Goal: Book appointment/travel/reservation

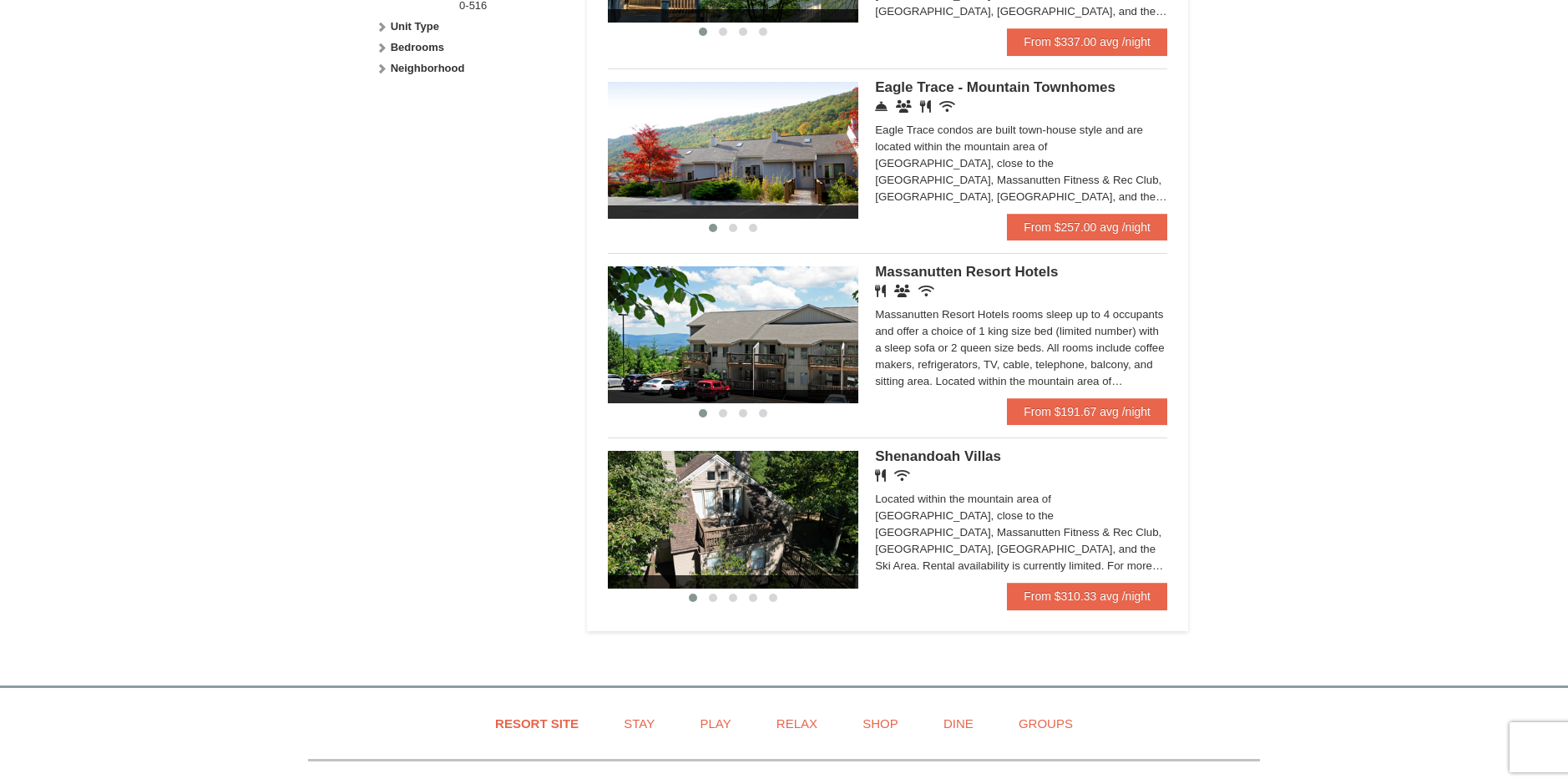
scroll to position [751, 0]
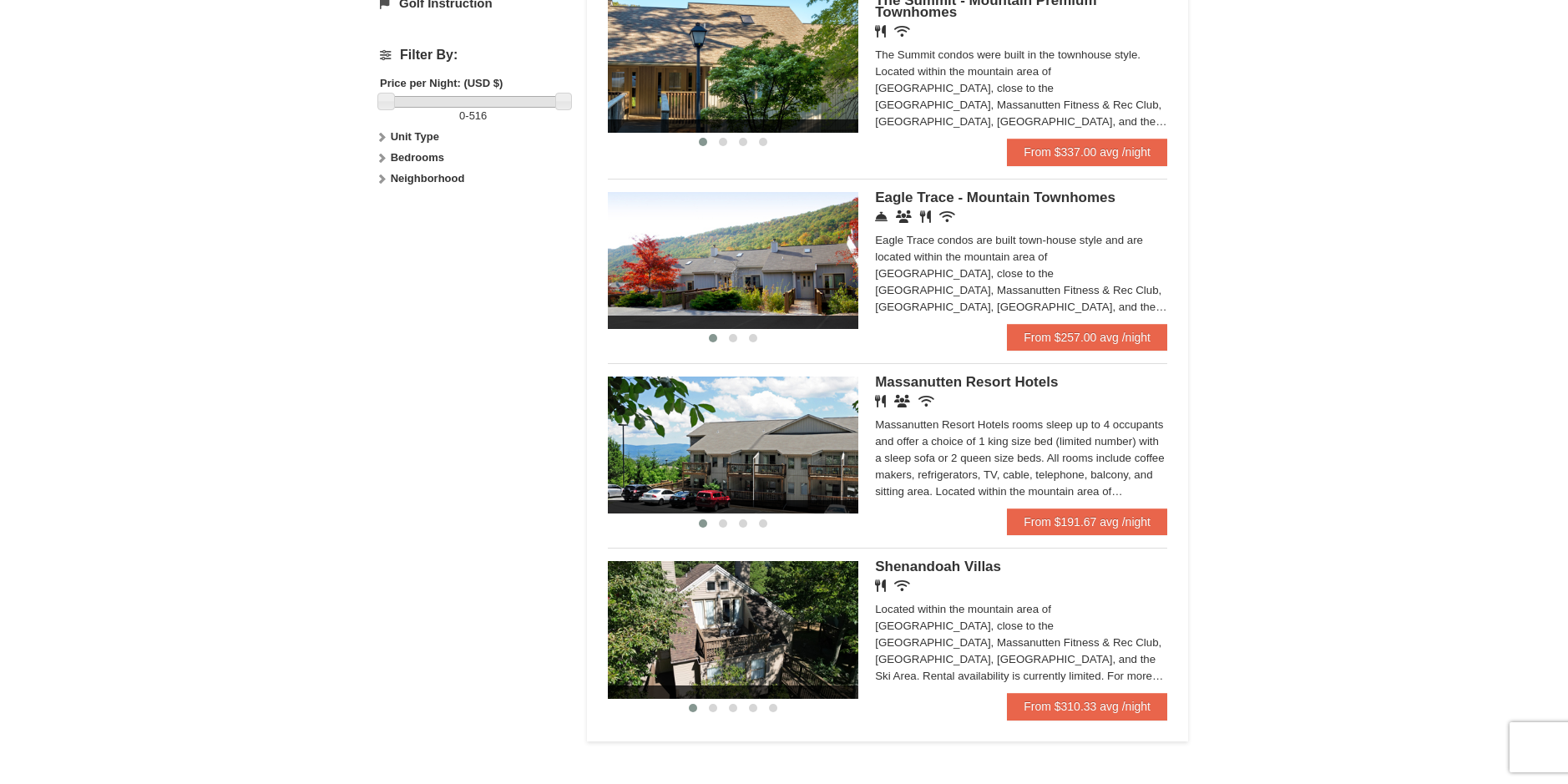
click at [827, 441] on img at bounding box center [732, 445] width 250 height 137
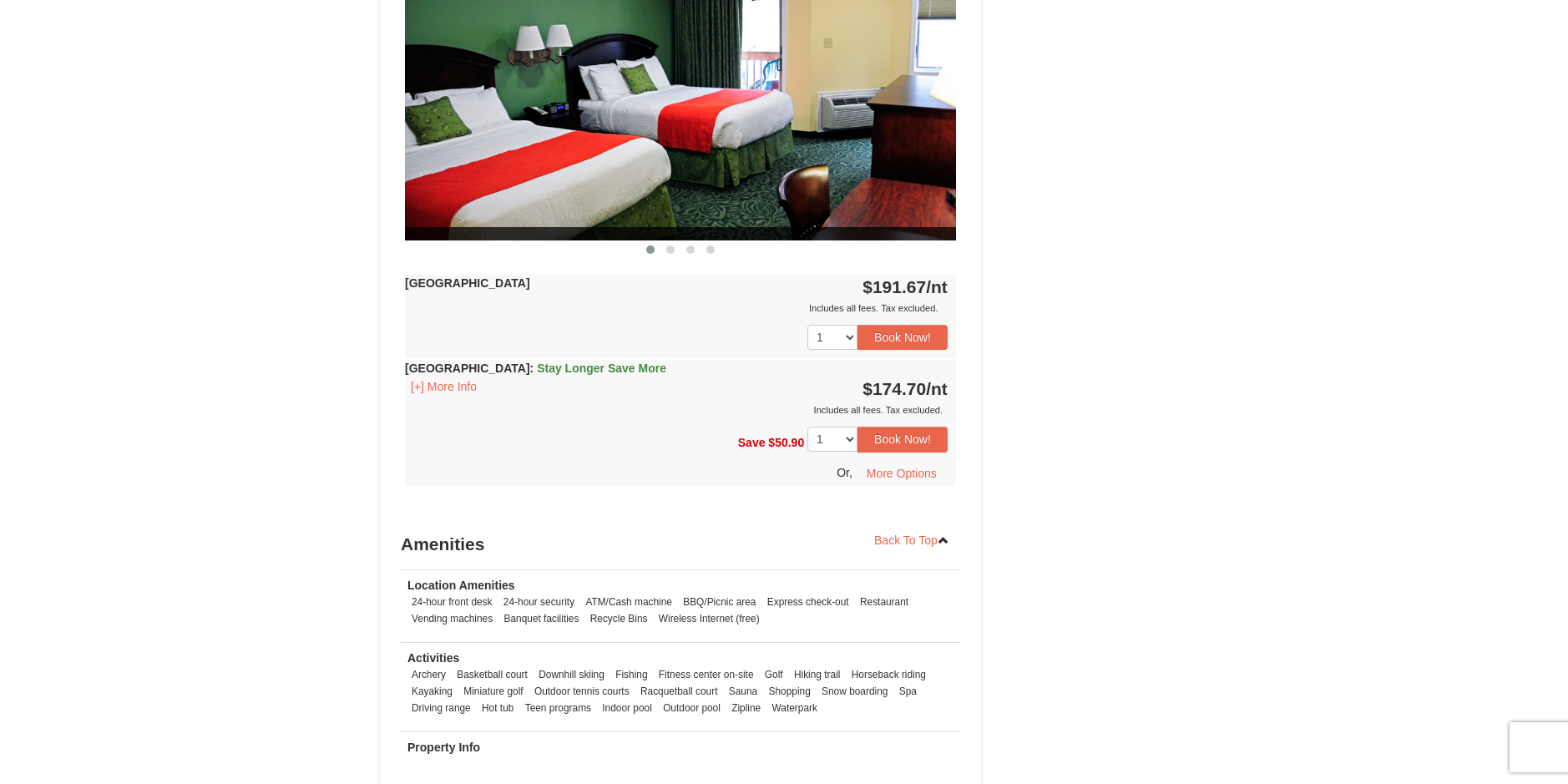
scroll to position [835, 0]
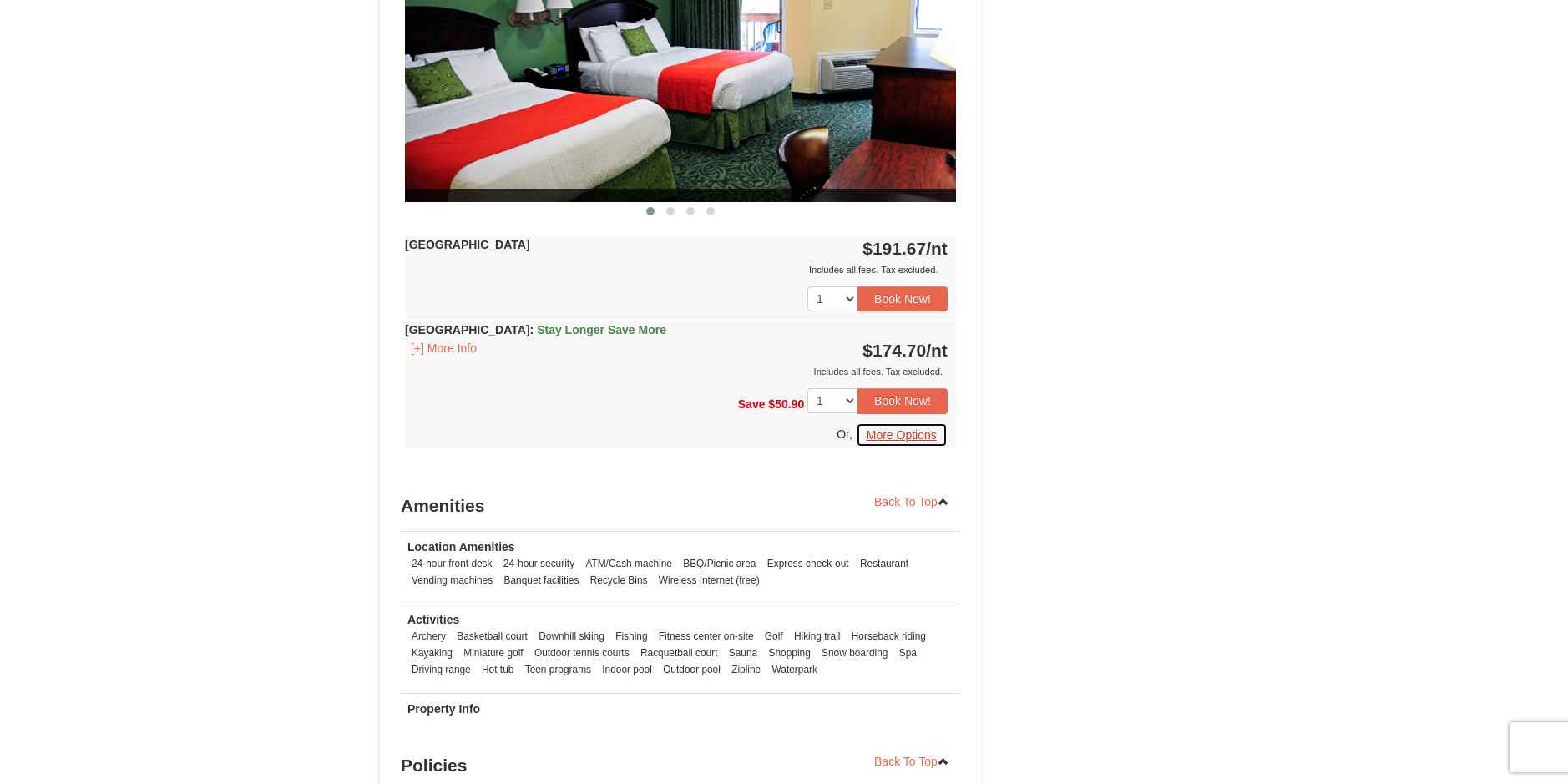
click at [907, 435] on button "More Options" at bounding box center [902, 435] width 92 height 25
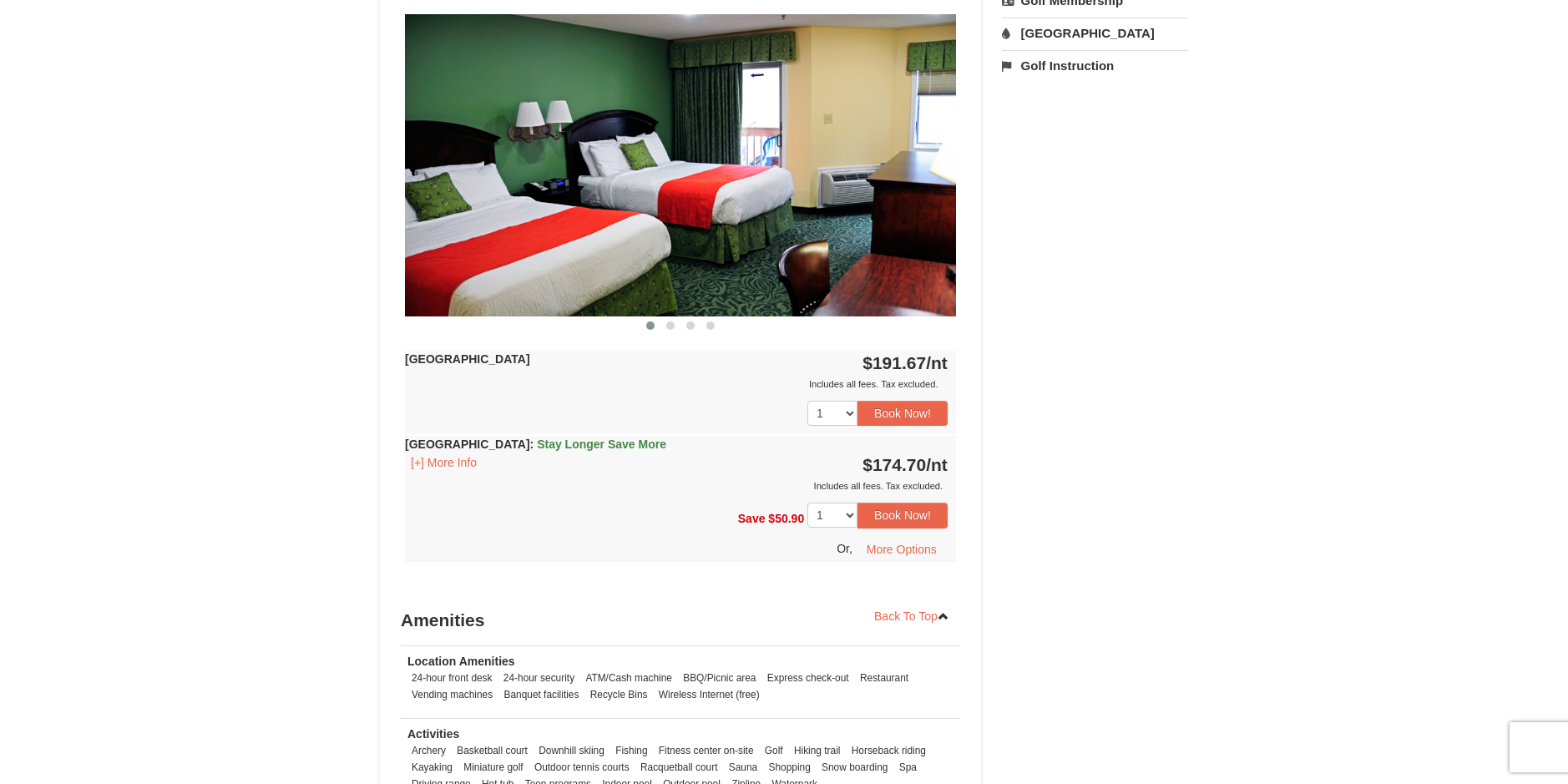
scroll to position [668, 0]
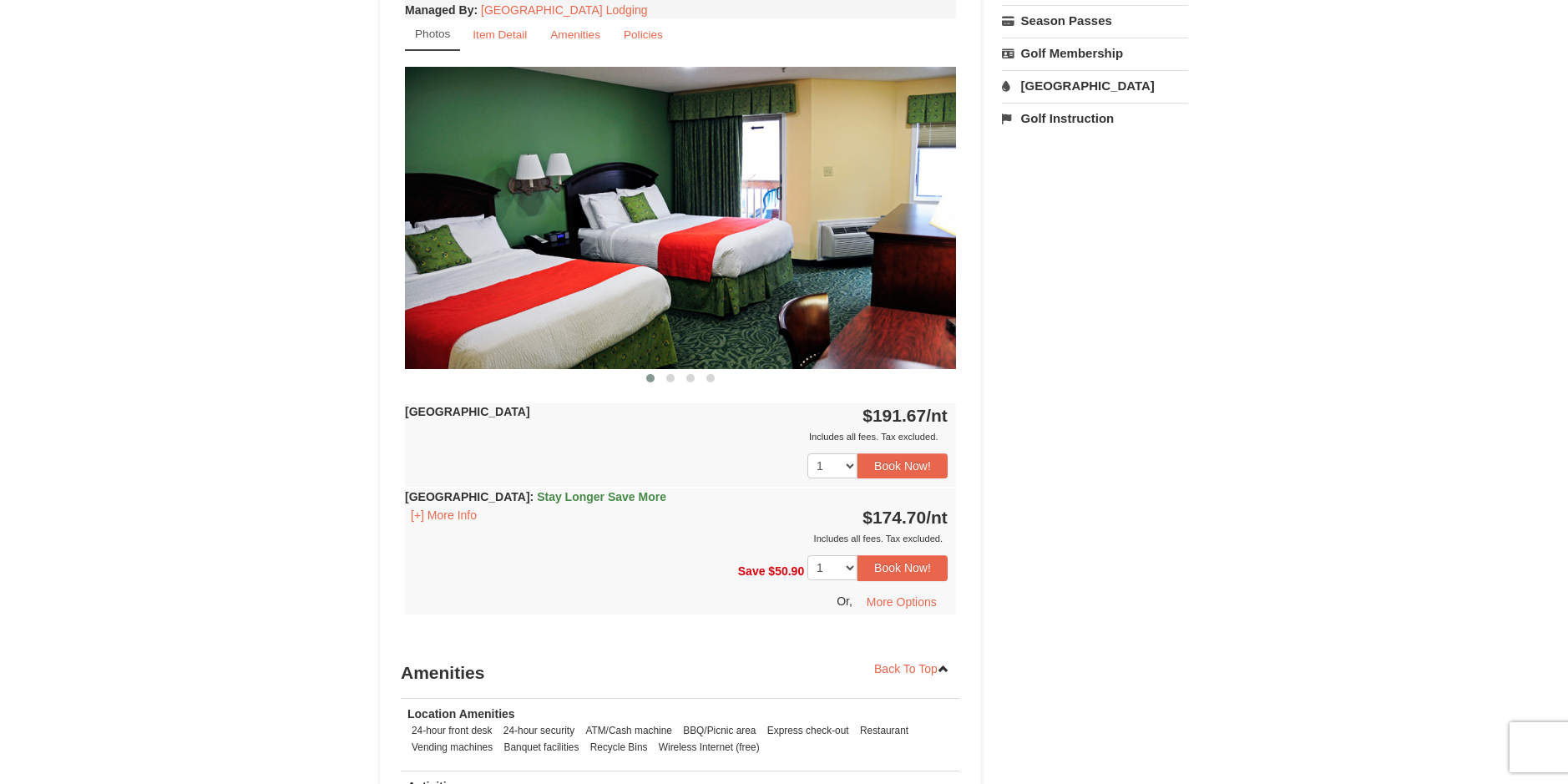
click at [829, 262] on img at bounding box center [680, 217] width 551 height 302
click at [673, 378] on span at bounding box center [670, 377] width 8 height 8
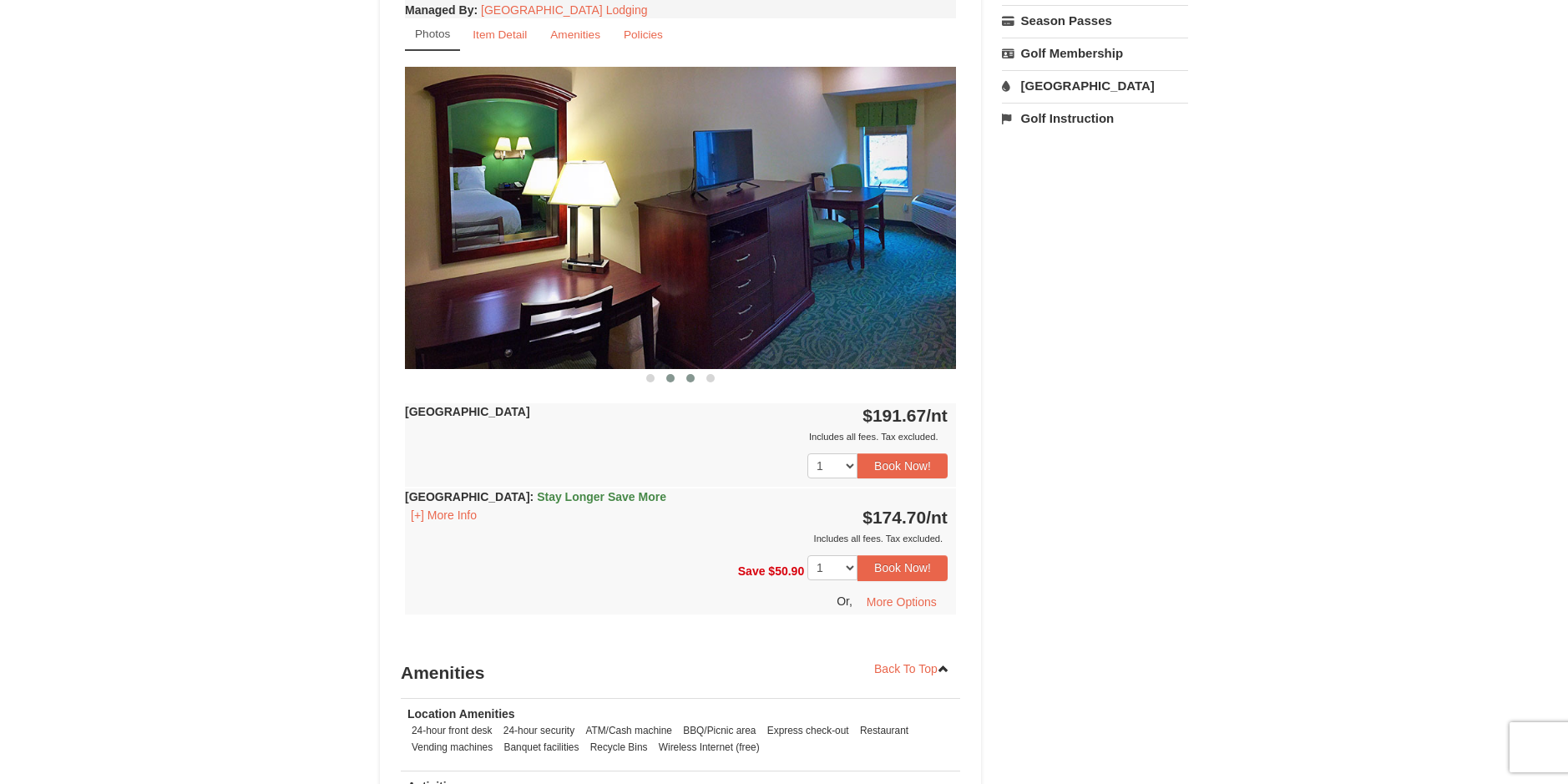
click at [687, 379] on span at bounding box center [690, 377] width 8 height 8
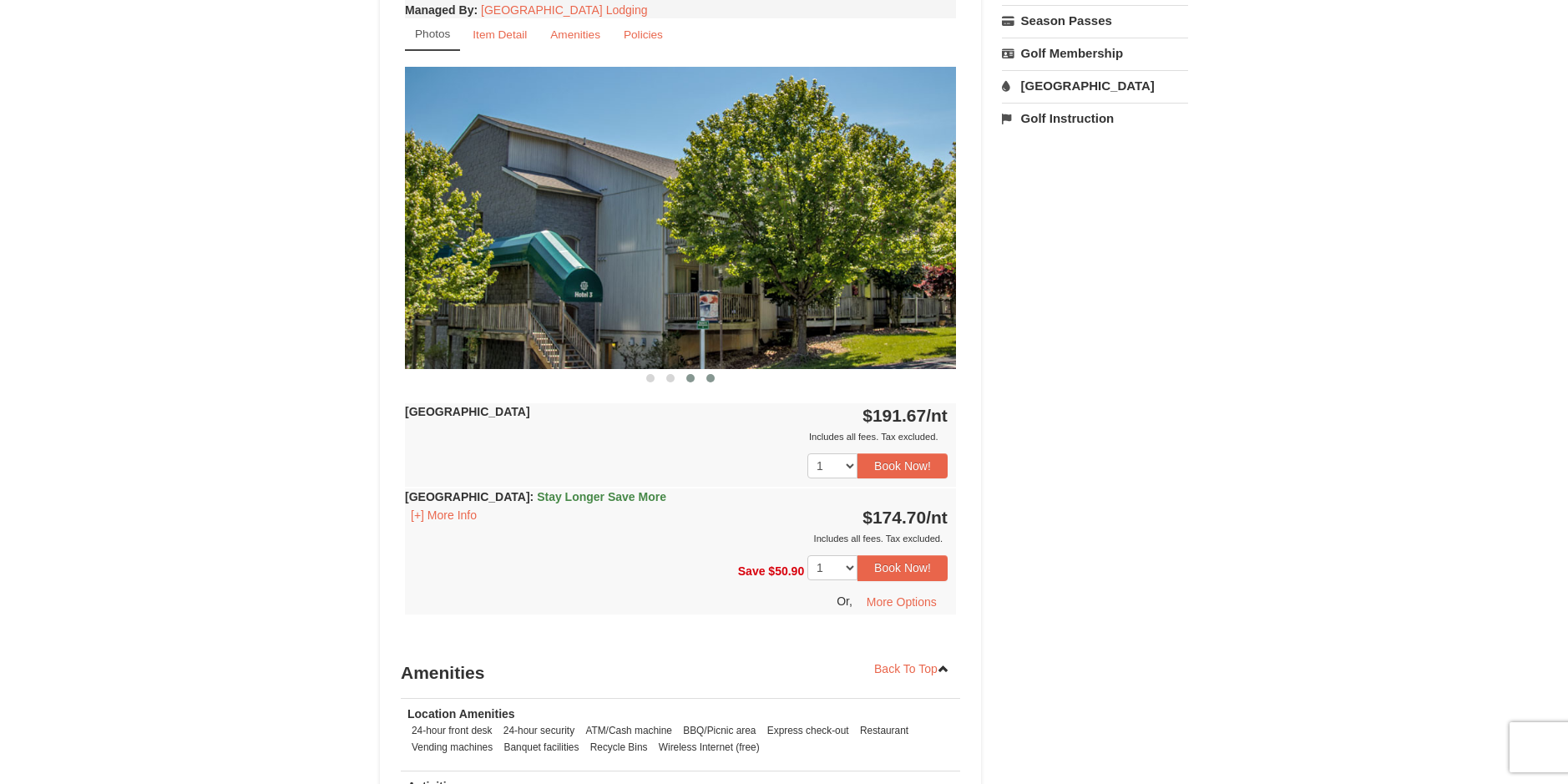
click at [708, 380] on span at bounding box center [710, 377] width 8 height 8
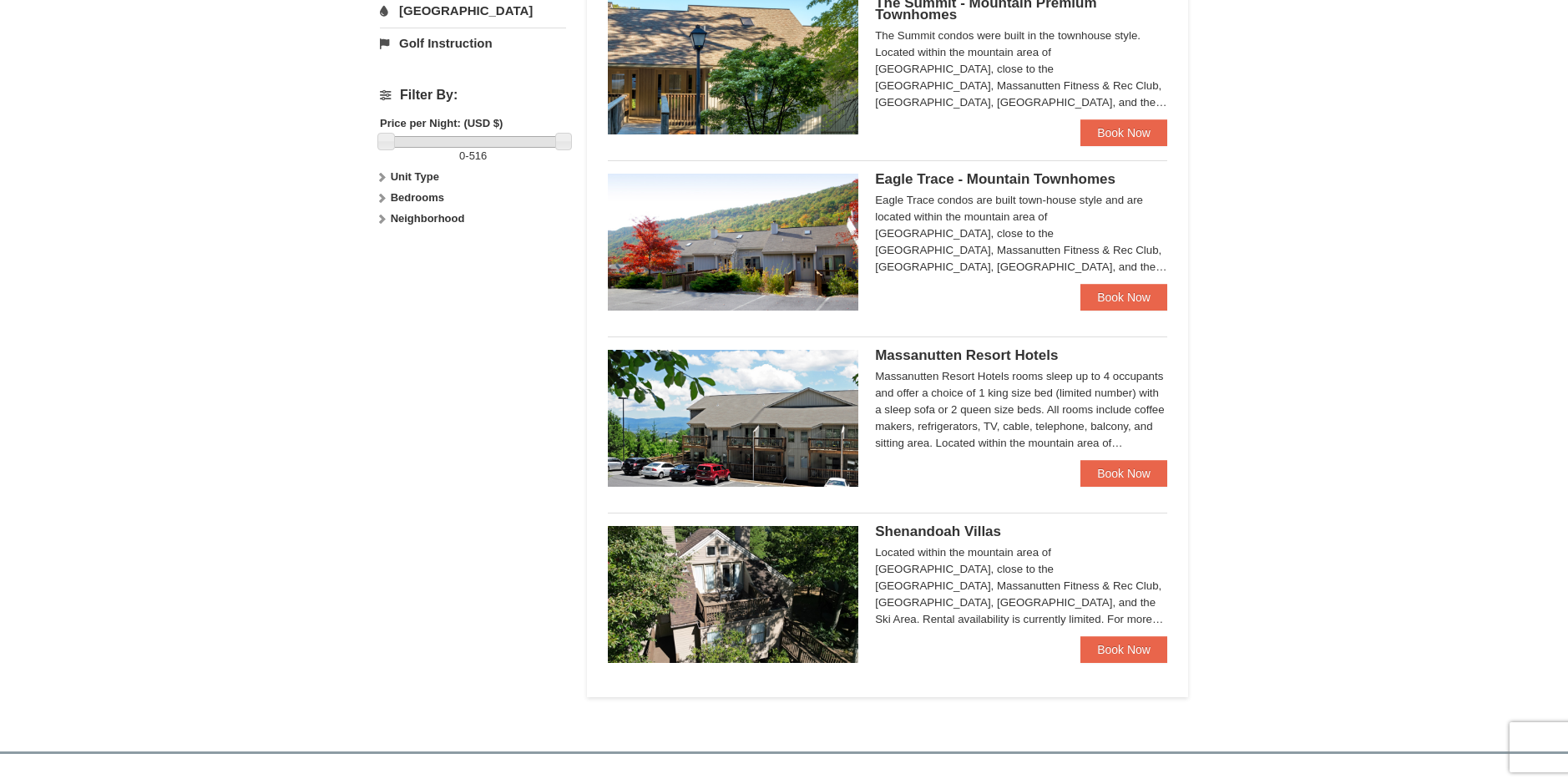
scroll to position [751, 0]
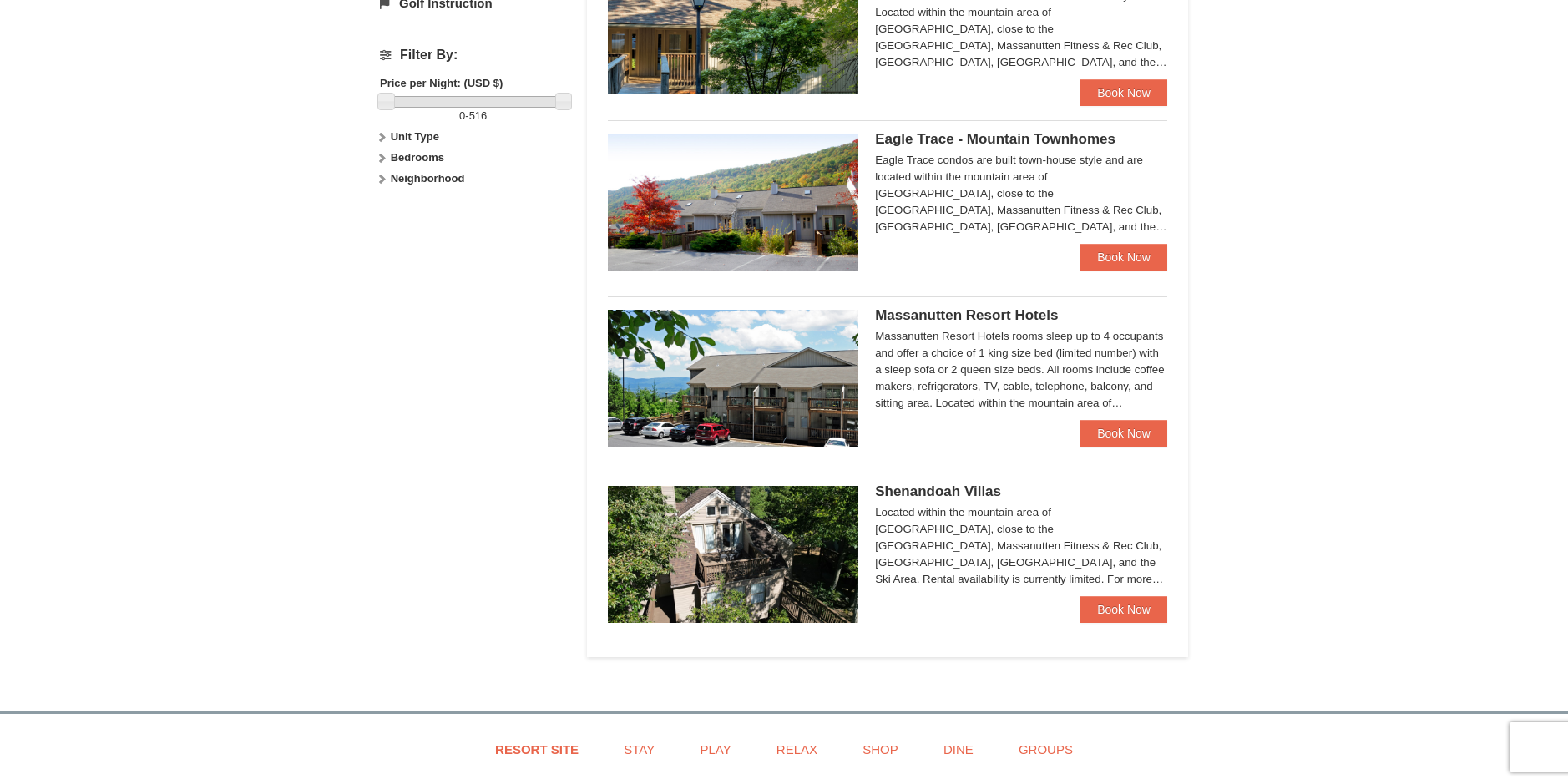
click at [789, 595] on img at bounding box center [732, 555] width 250 height 137
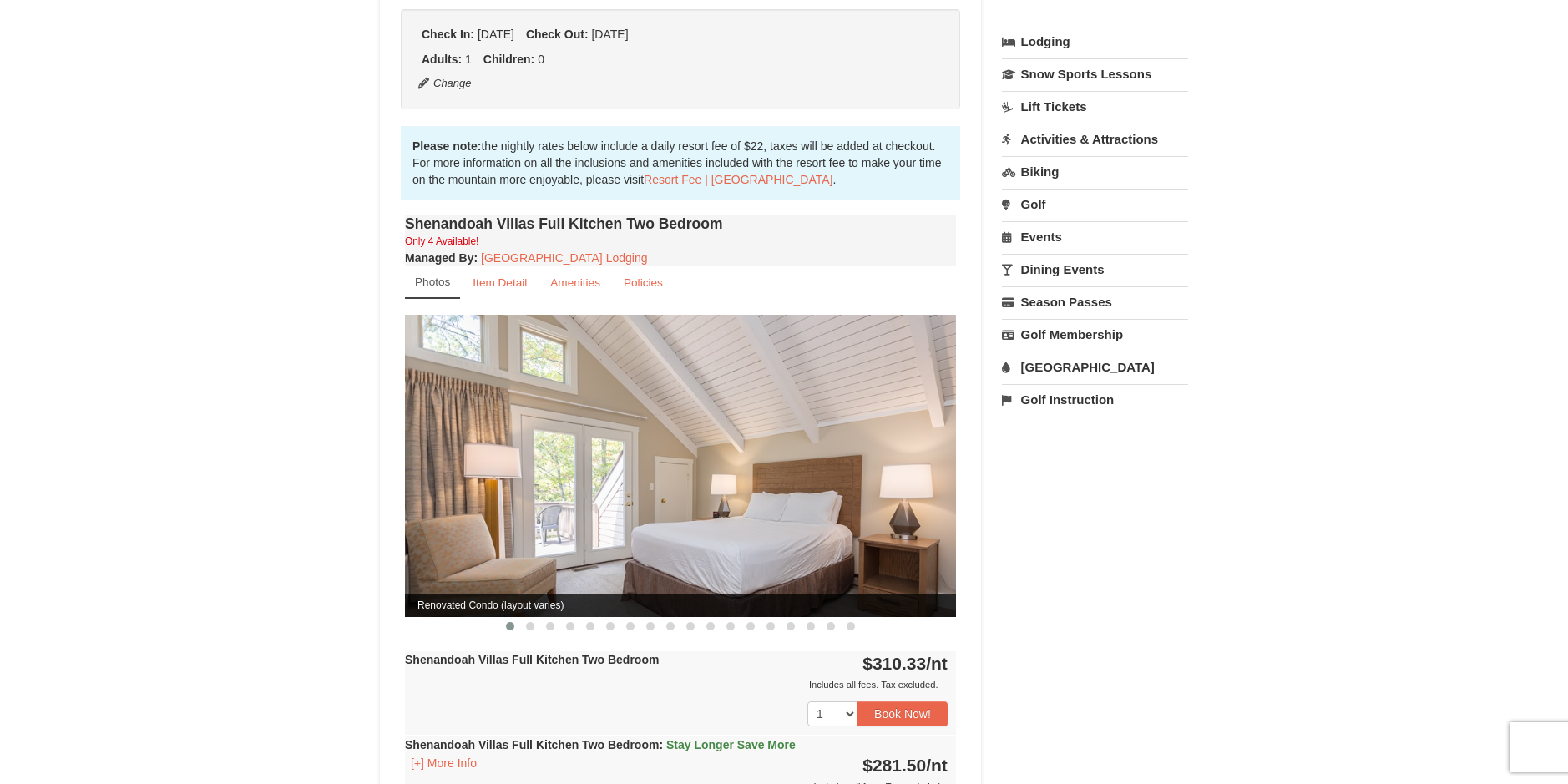
scroll to position [584, 0]
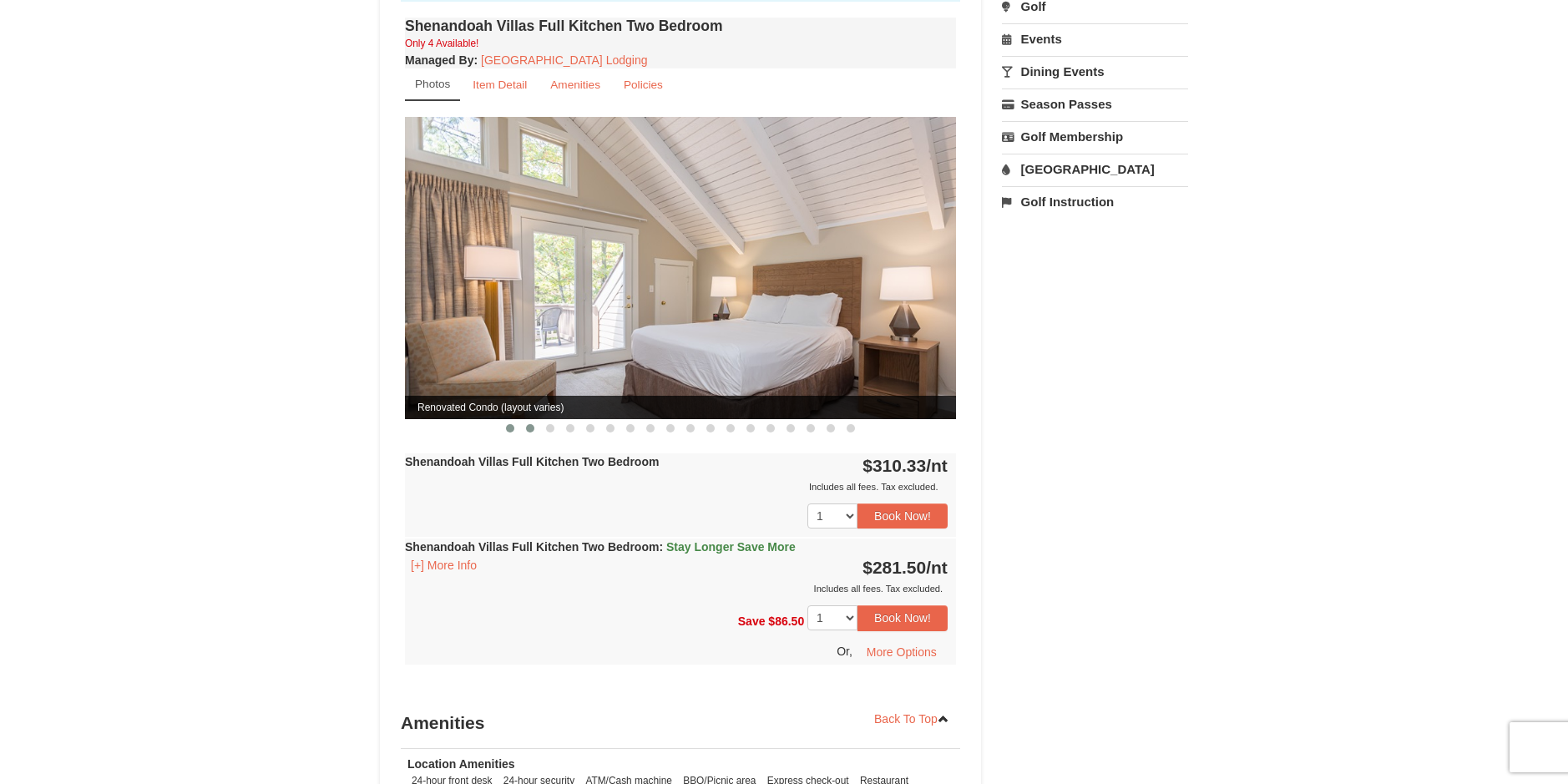
click at [524, 420] on button at bounding box center [529, 428] width 20 height 17
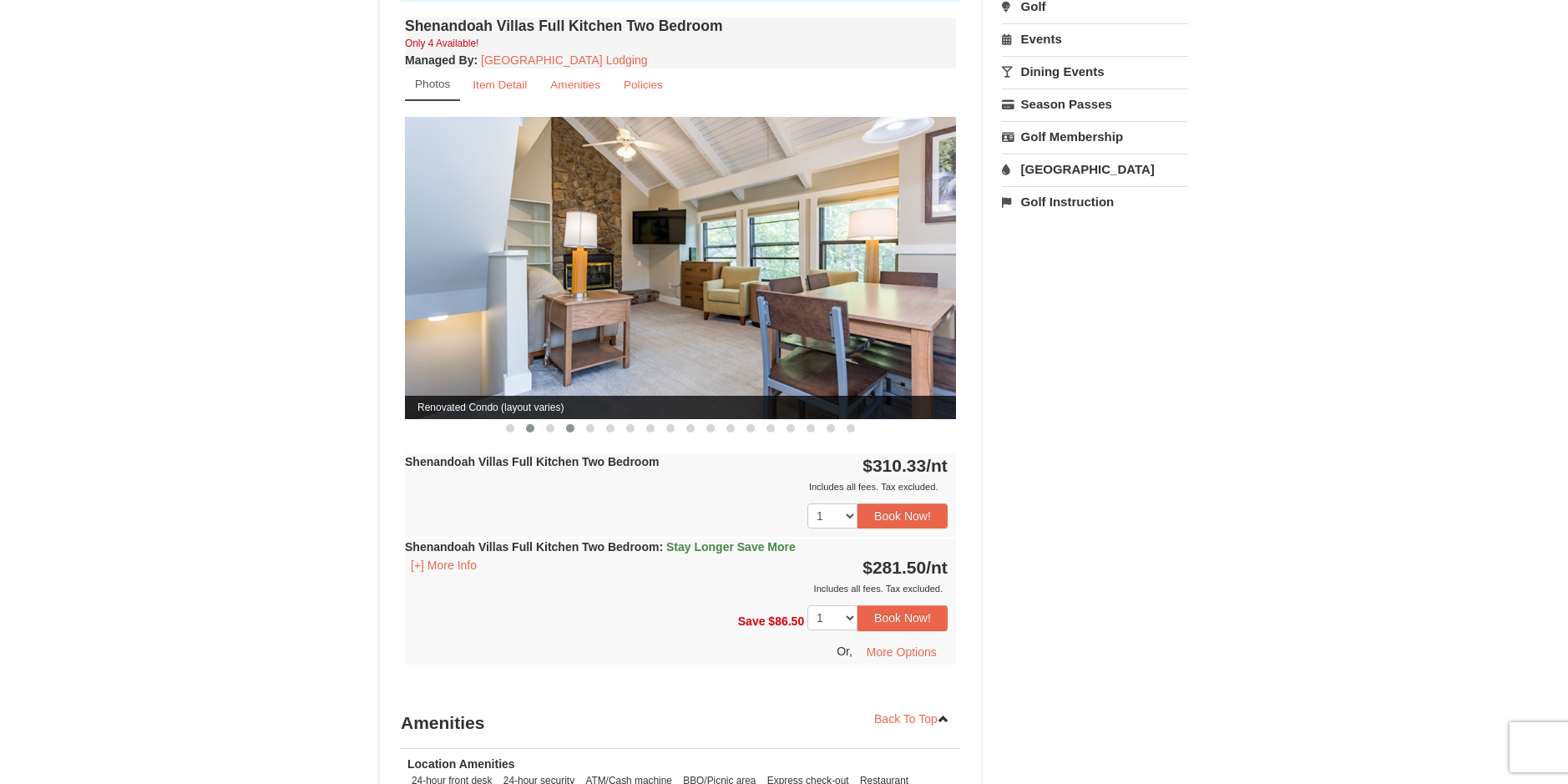
click at [569, 420] on button at bounding box center [570, 428] width 20 height 17
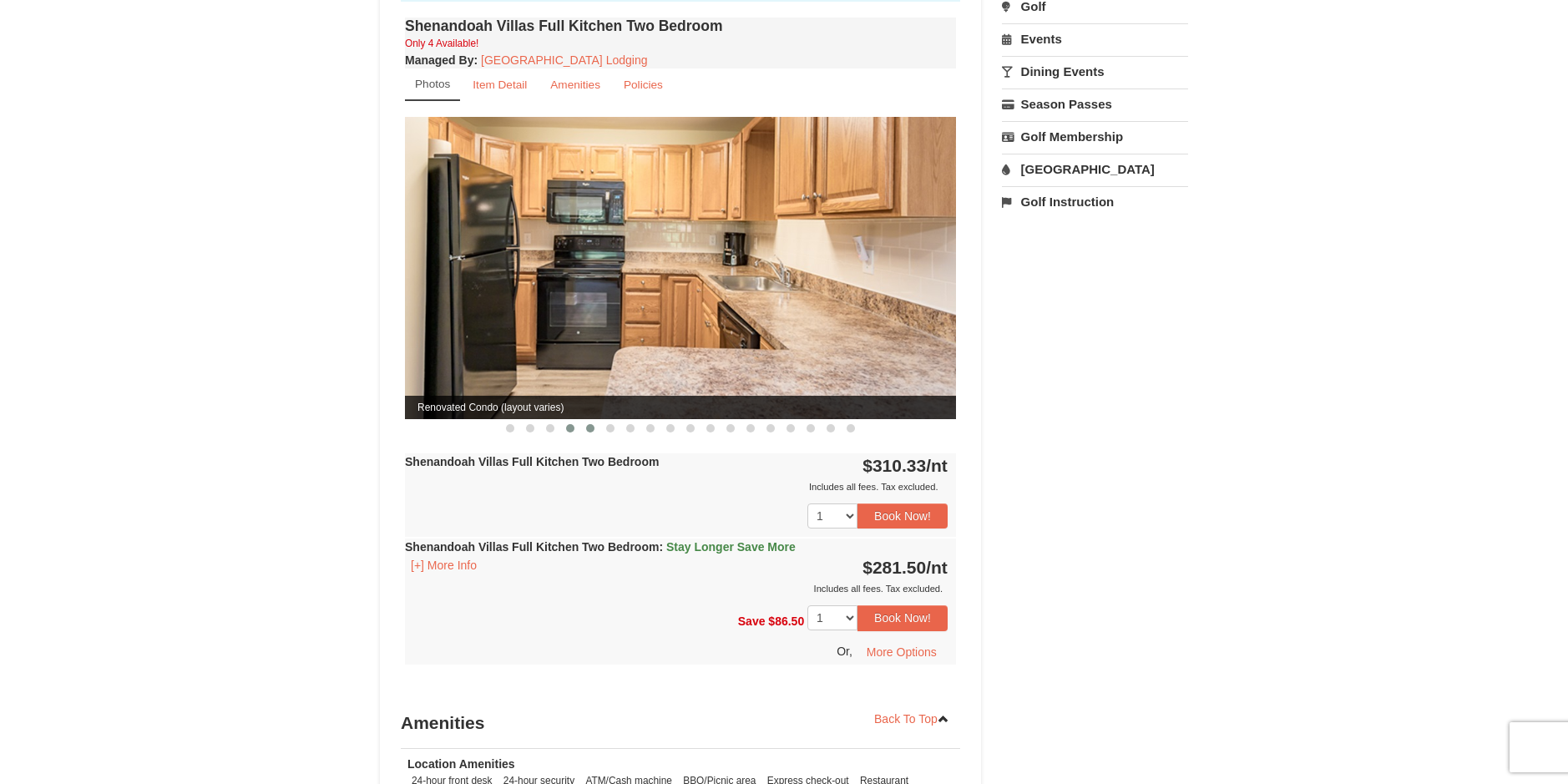
click at [593, 424] on span at bounding box center [590, 428] width 8 height 8
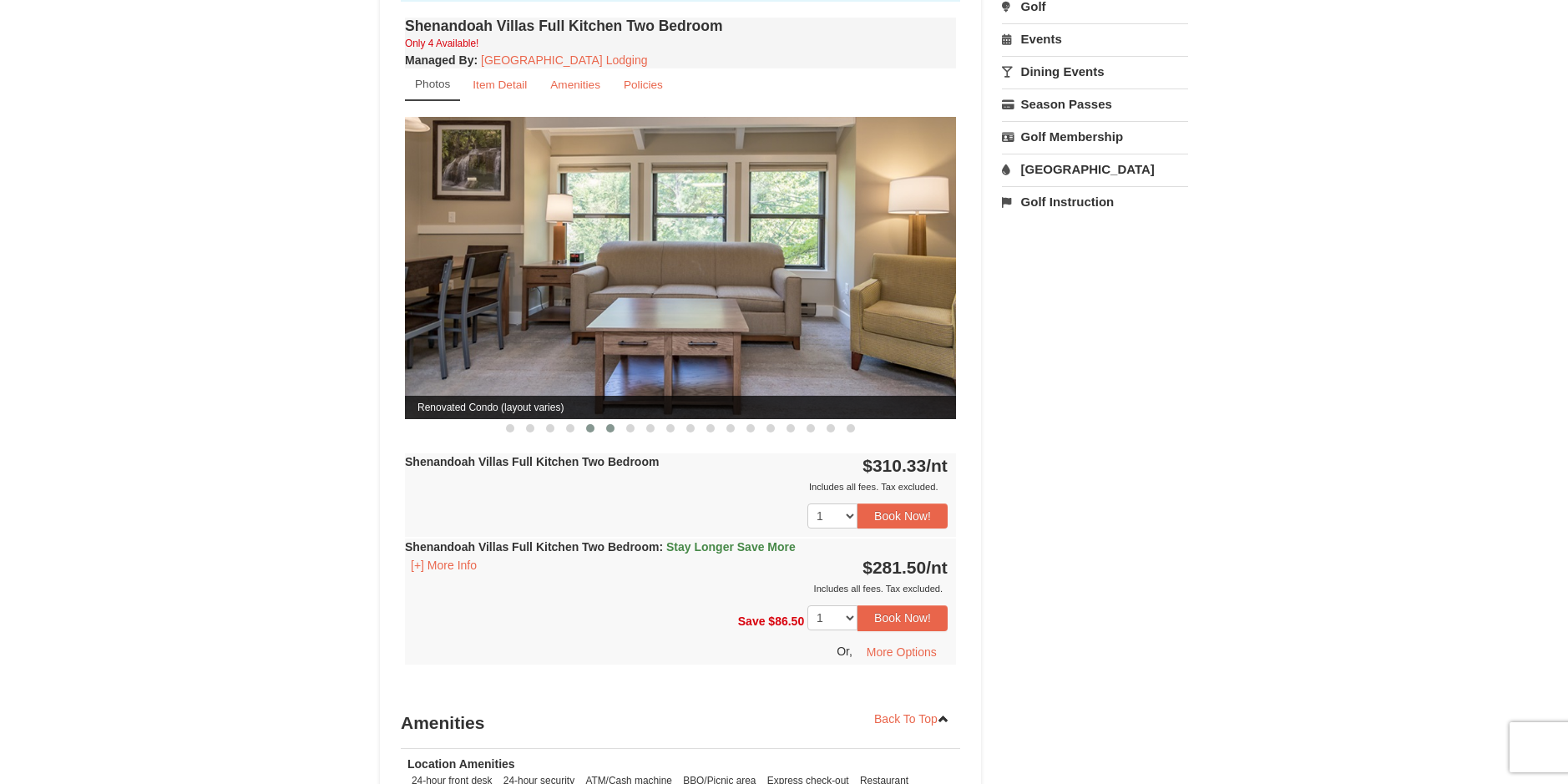
click at [614, 420] on button at bounding box center [610, 428] width 20 height 17
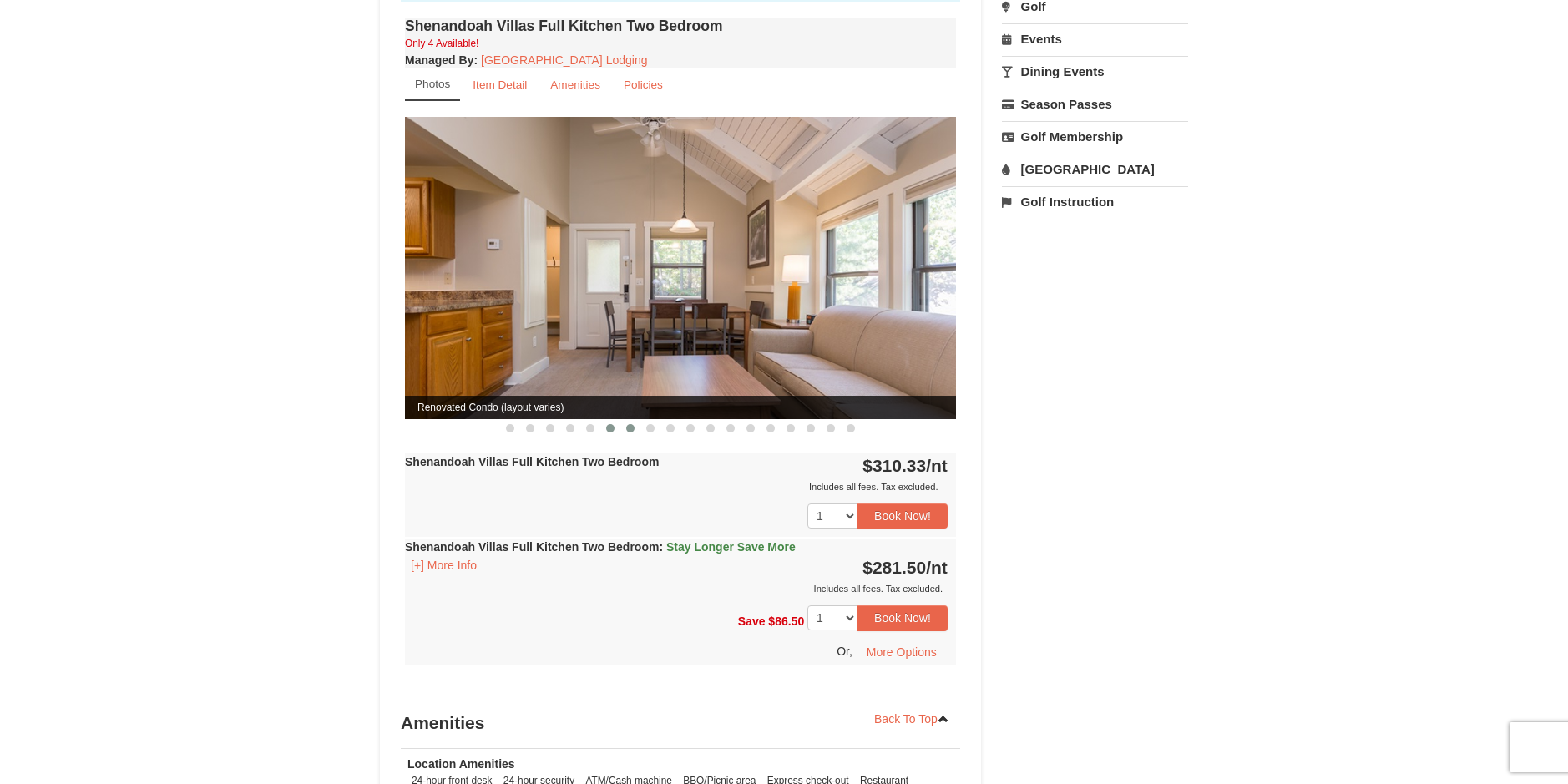
click at [632, 420] on button at bounding box center [629, 428] width 20 height 17
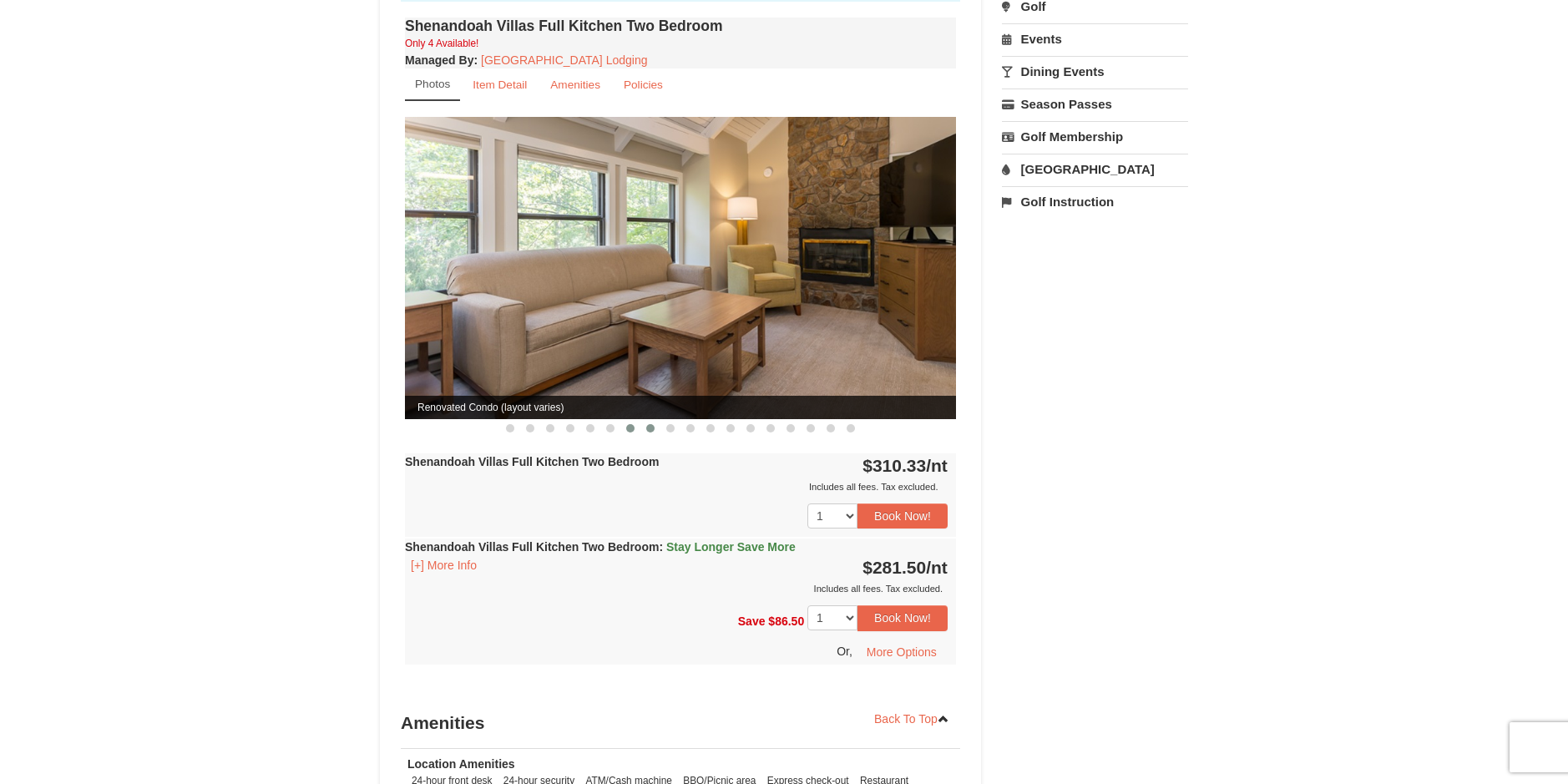
click at [654, 420] on button at bounding box center [650, 428] width 20 height 17
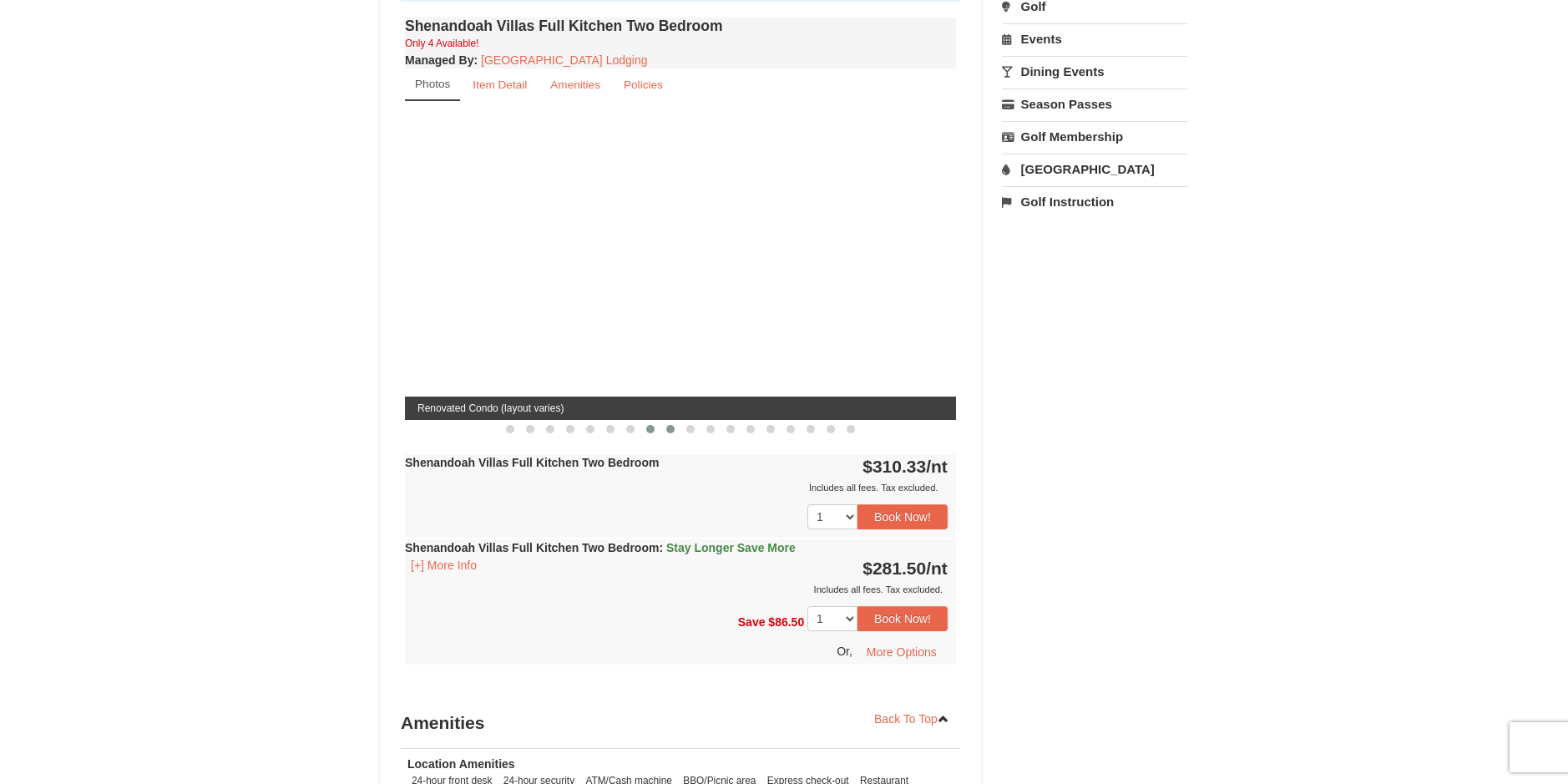
click at [668, 425] on span at bounding box center [670, 429] width 8 height 8
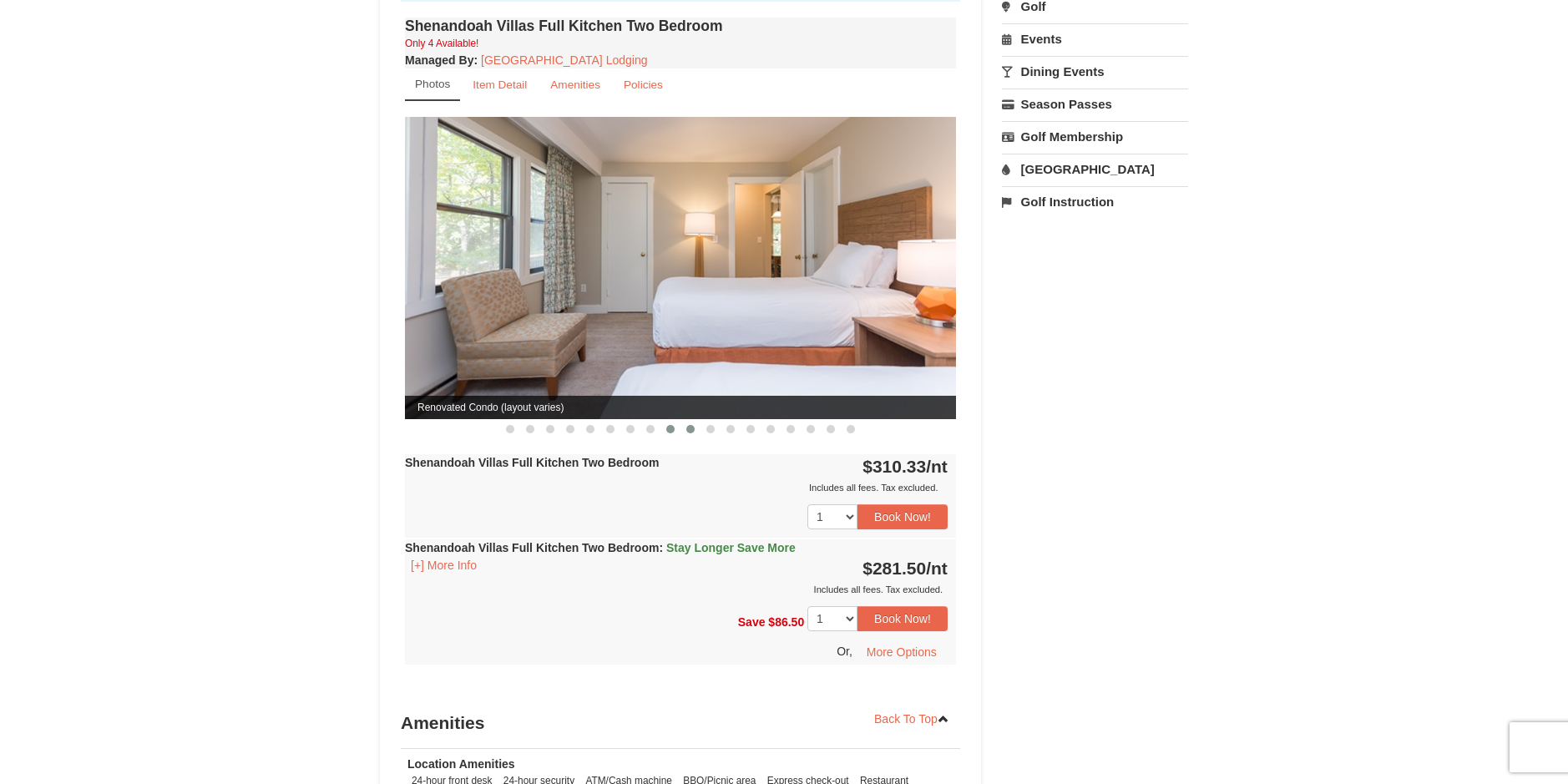
click at [695, 421] on button at bounding box center [689, 429] width 20 height 17
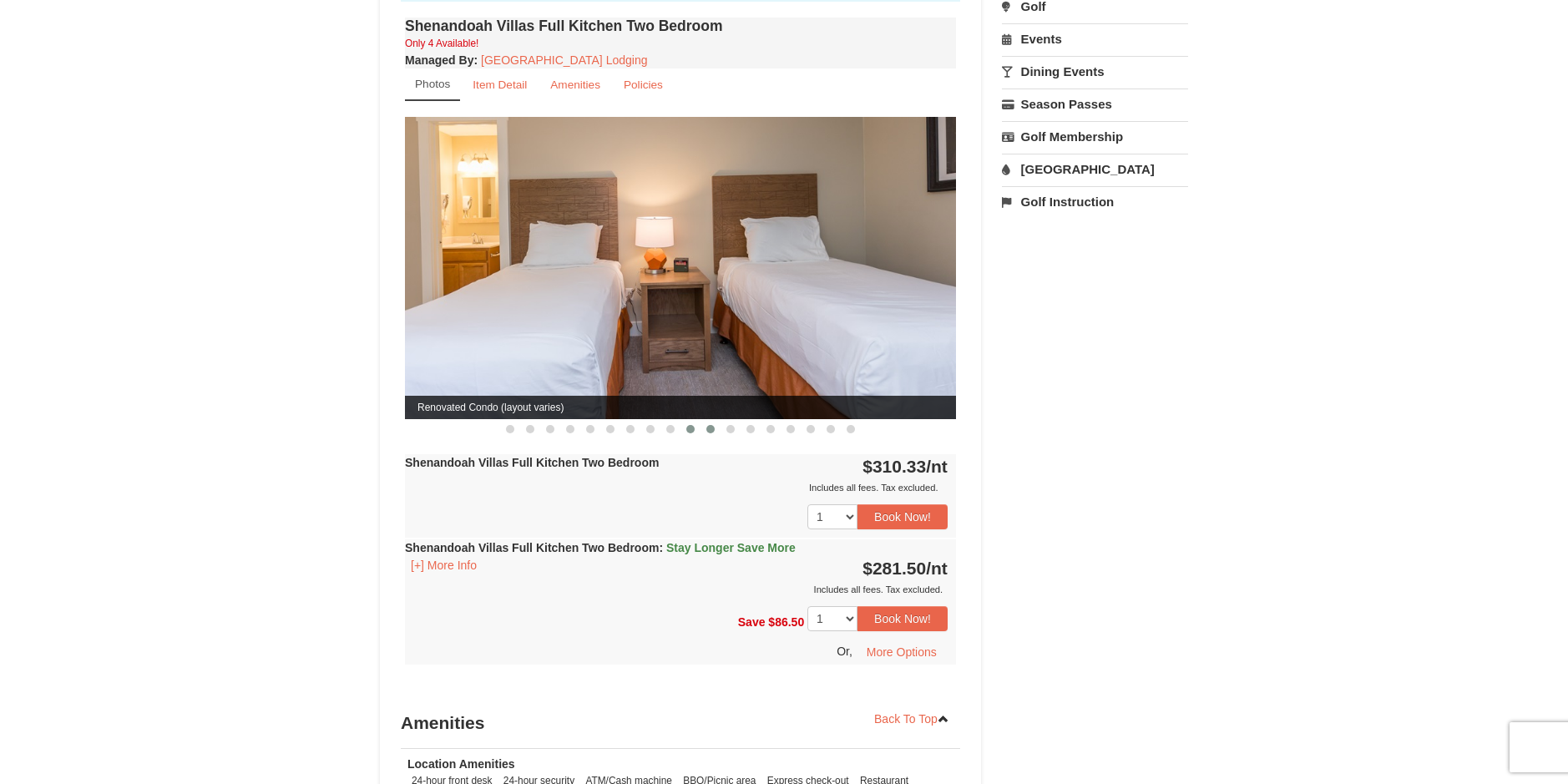
click at [713, 425] on span at bounding box center [710, 429] width 8 height 8
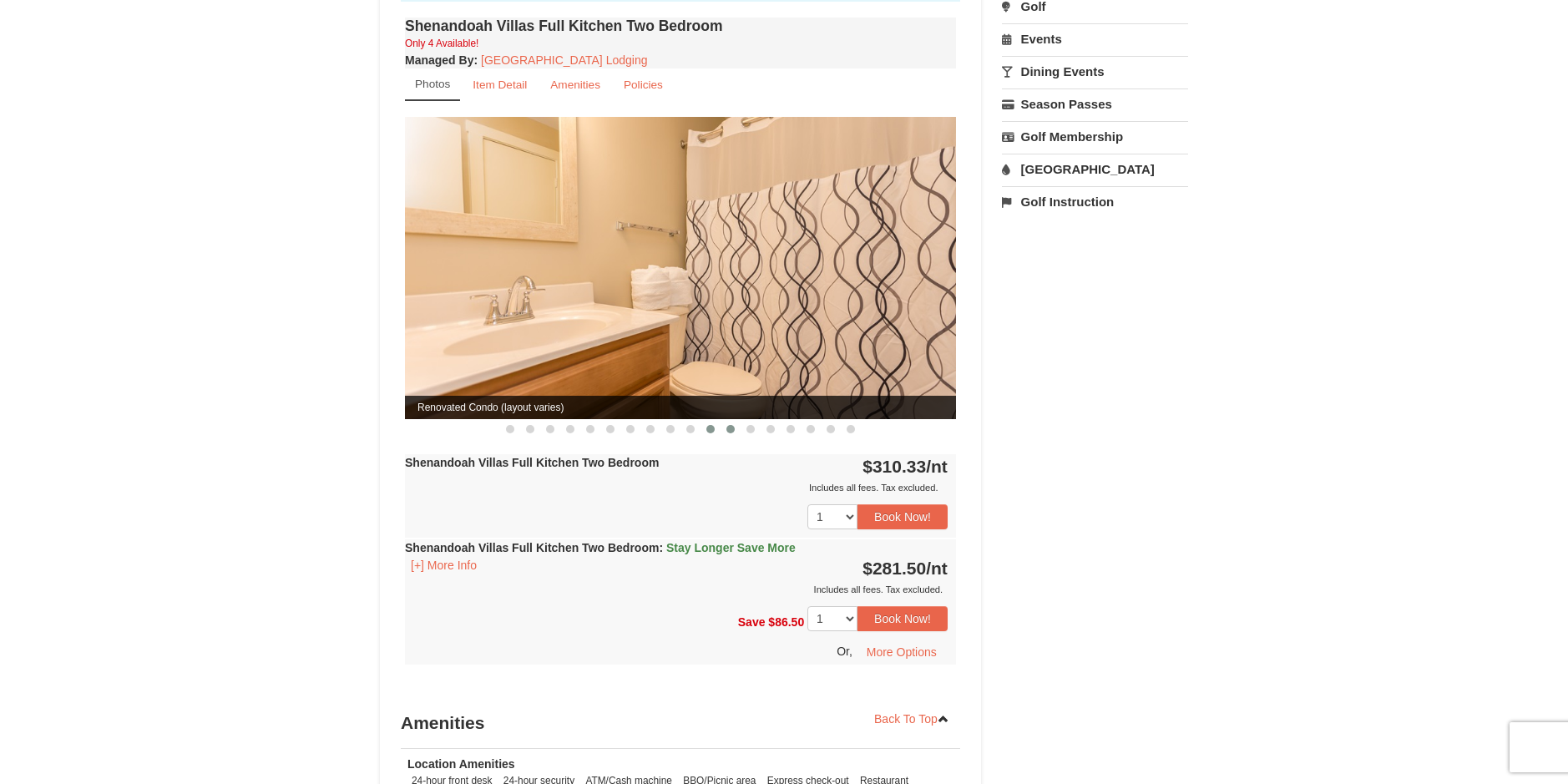
click at [729, 425] on span at bounding box center [730, 429] width 8 height 8
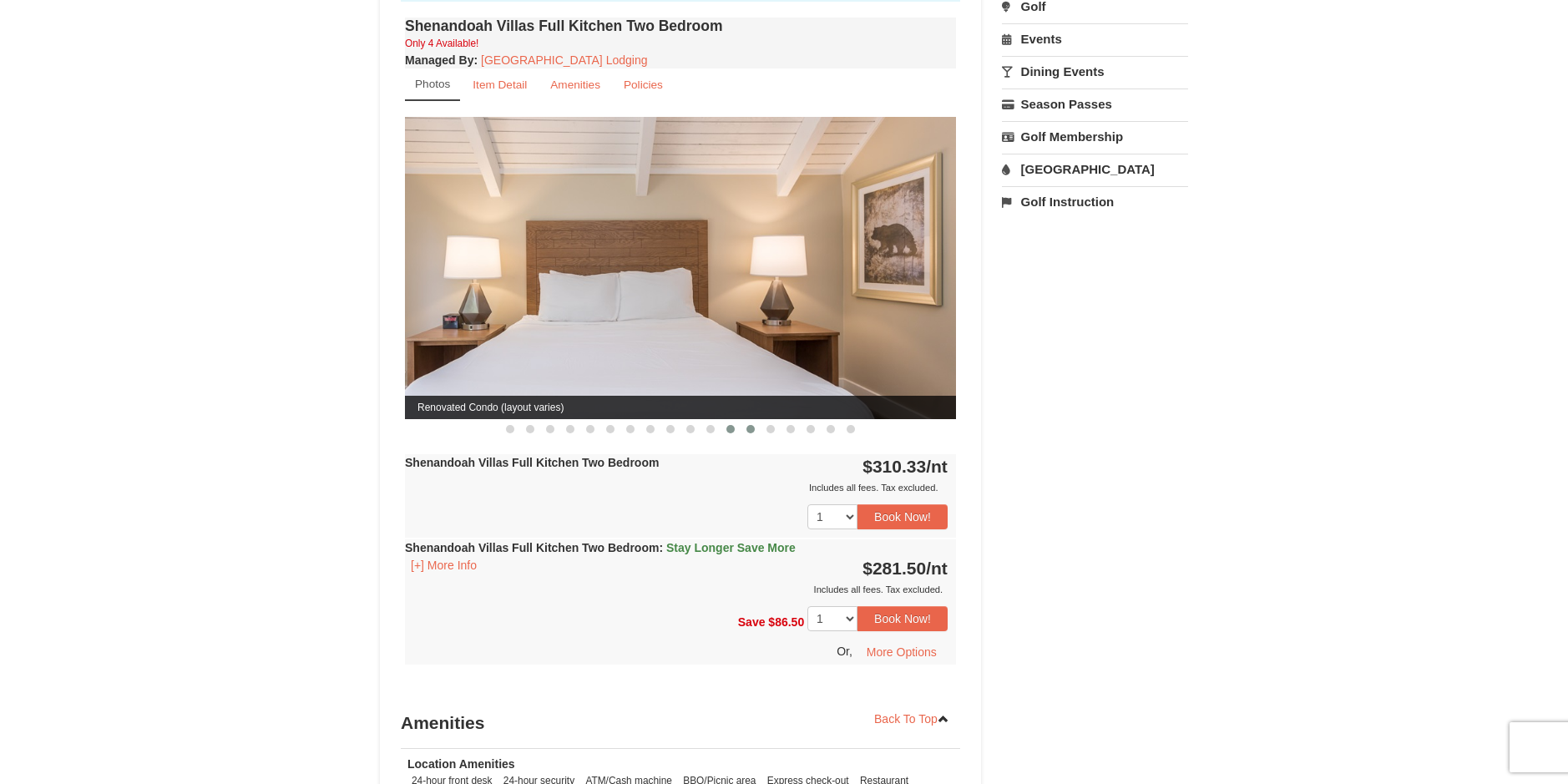
click at [752, 425] on span at bounding box center [750, 429] width 8 height 8
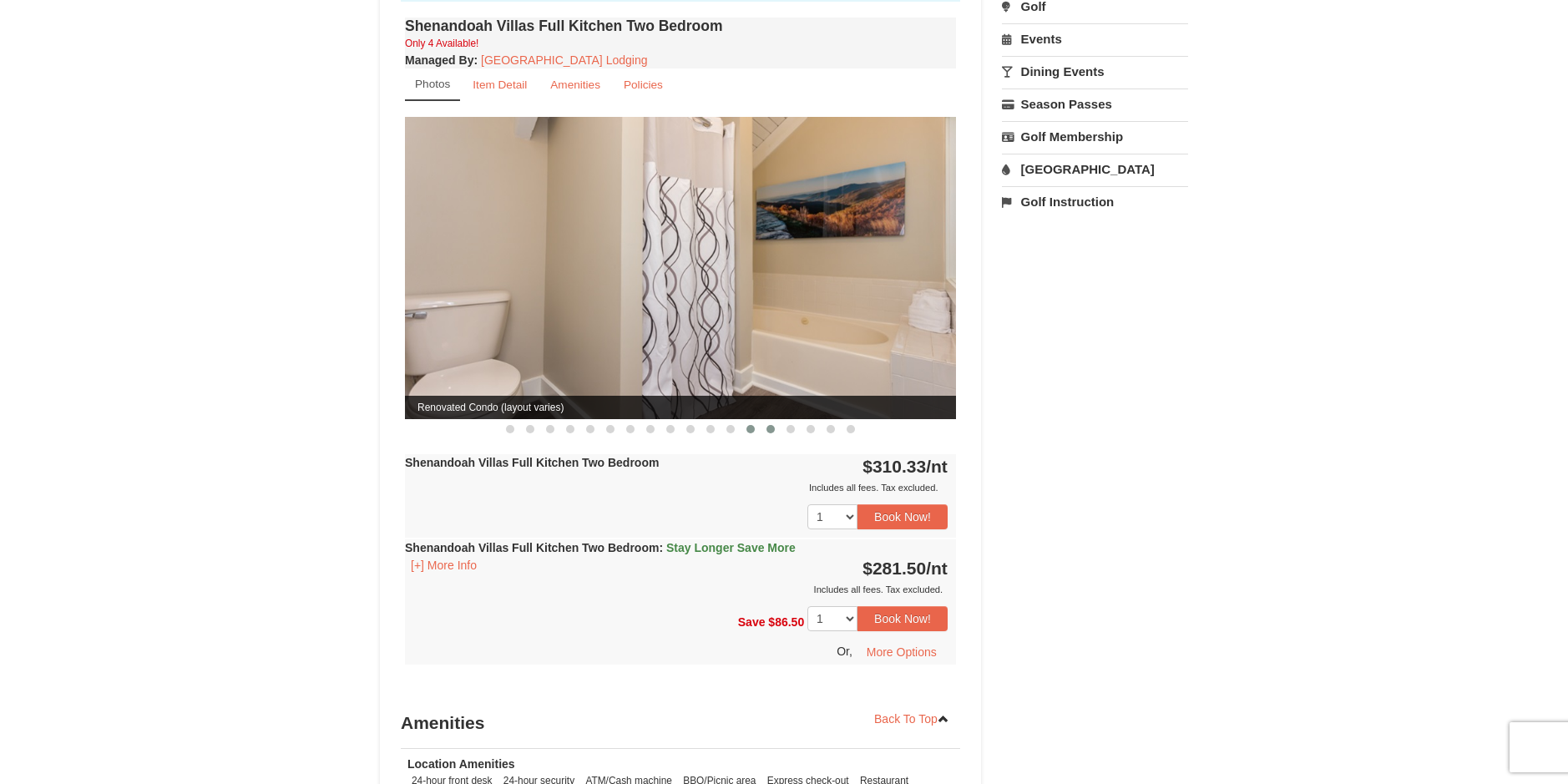
click at [776, 421] on button at bounding box center [770, 429] width 20 height 17
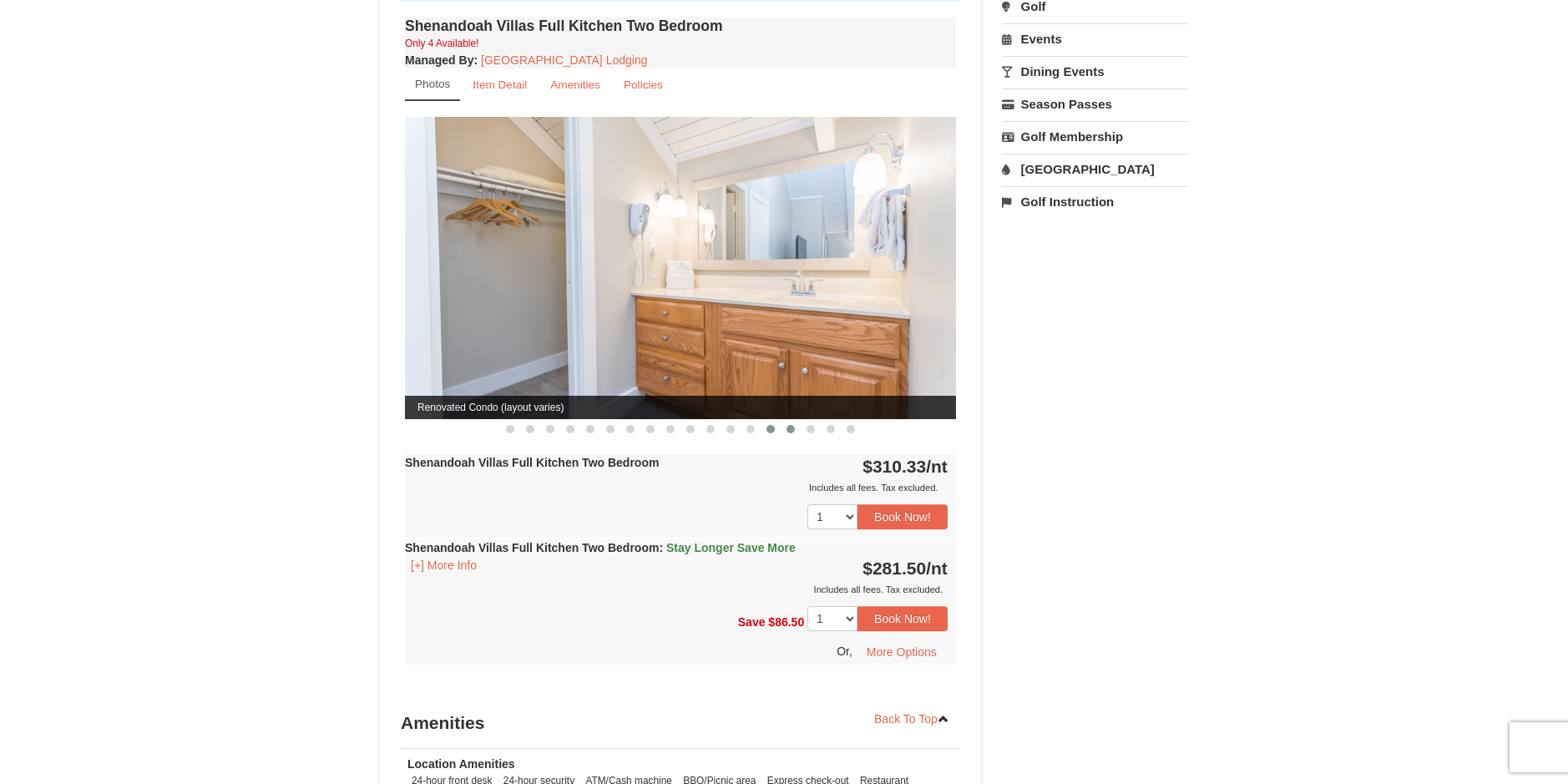
click at [792, 425] on span at bounding box center [791, 429] width 8 height 8
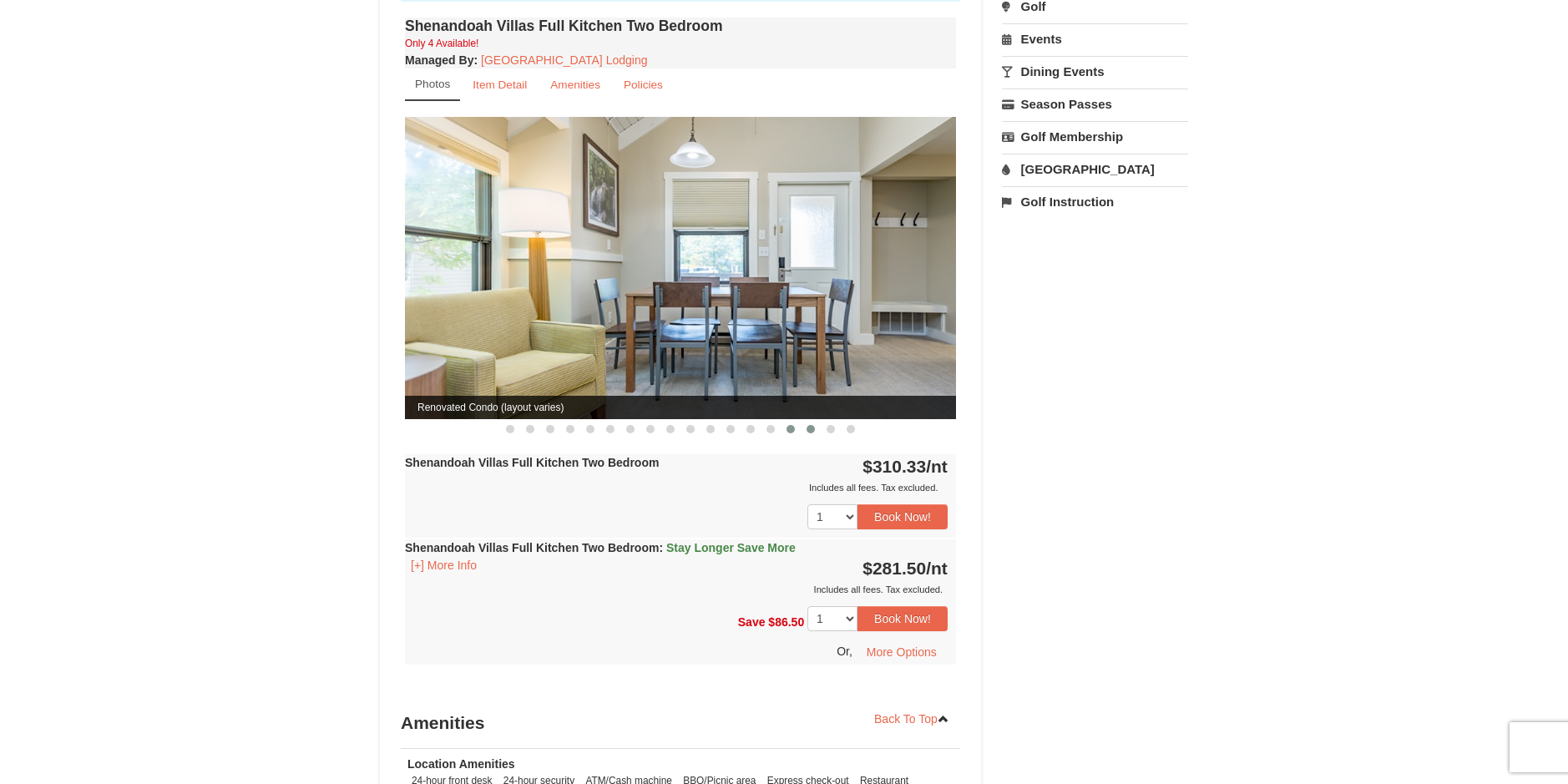
click at [811, 425] on span at bounding box center [810, 429] width 8 height 8
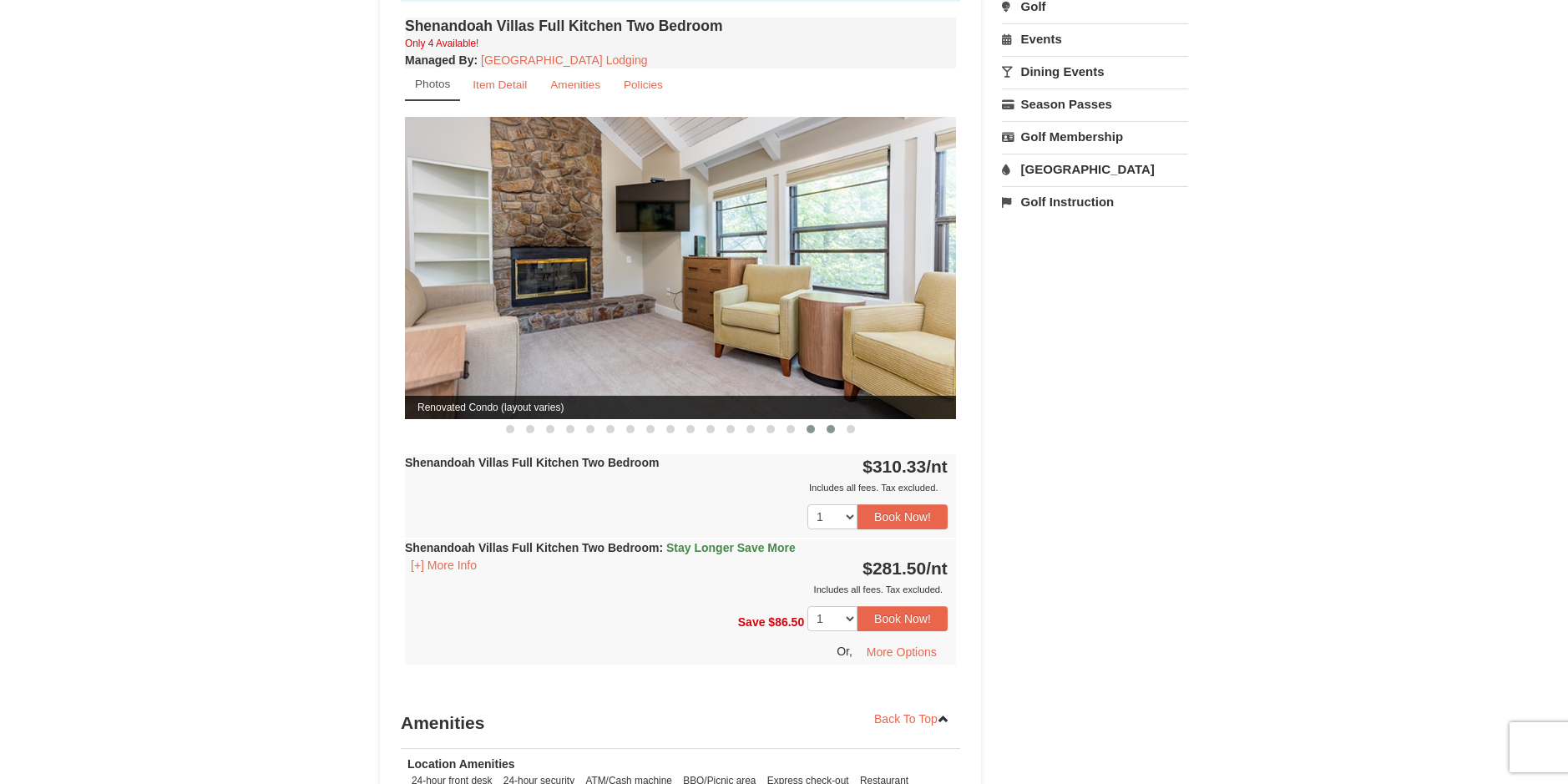
click at [831, 425] on span at bounding box center [830, 429] width 8 height 8
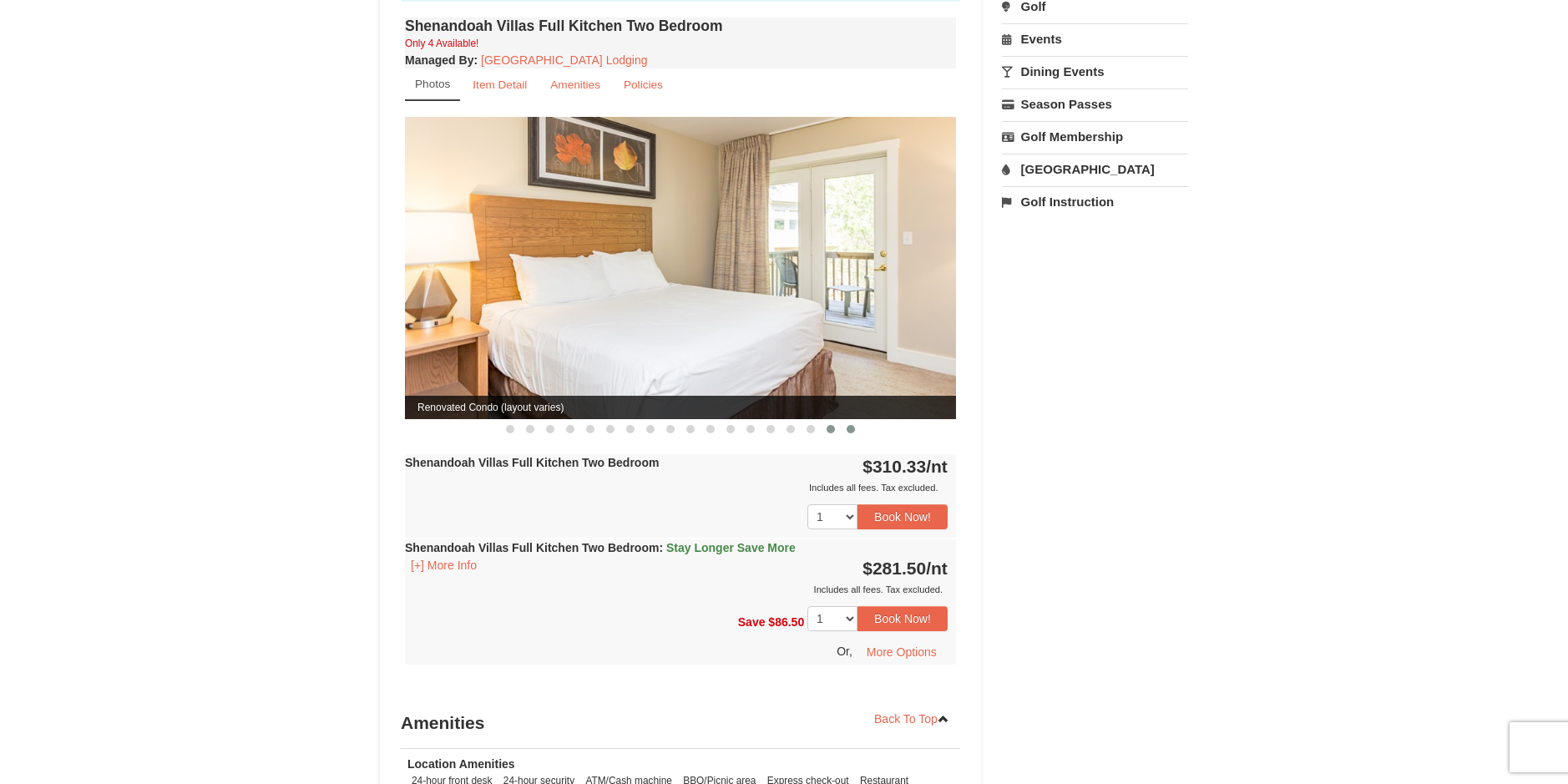
click at [850, 425] on span at bounding box center [851, 429] width 8 height 8
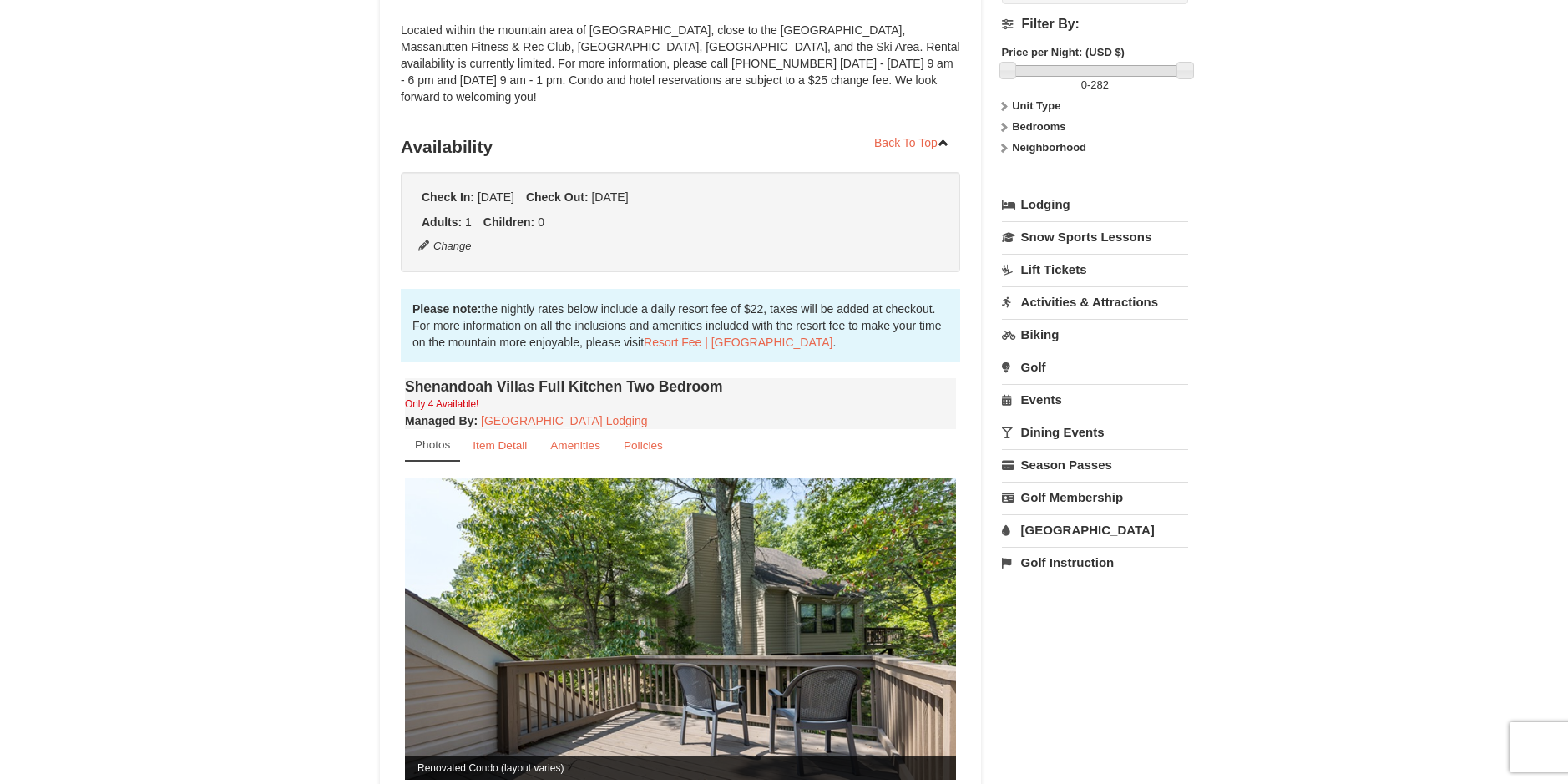
scroll to position [0, 0]
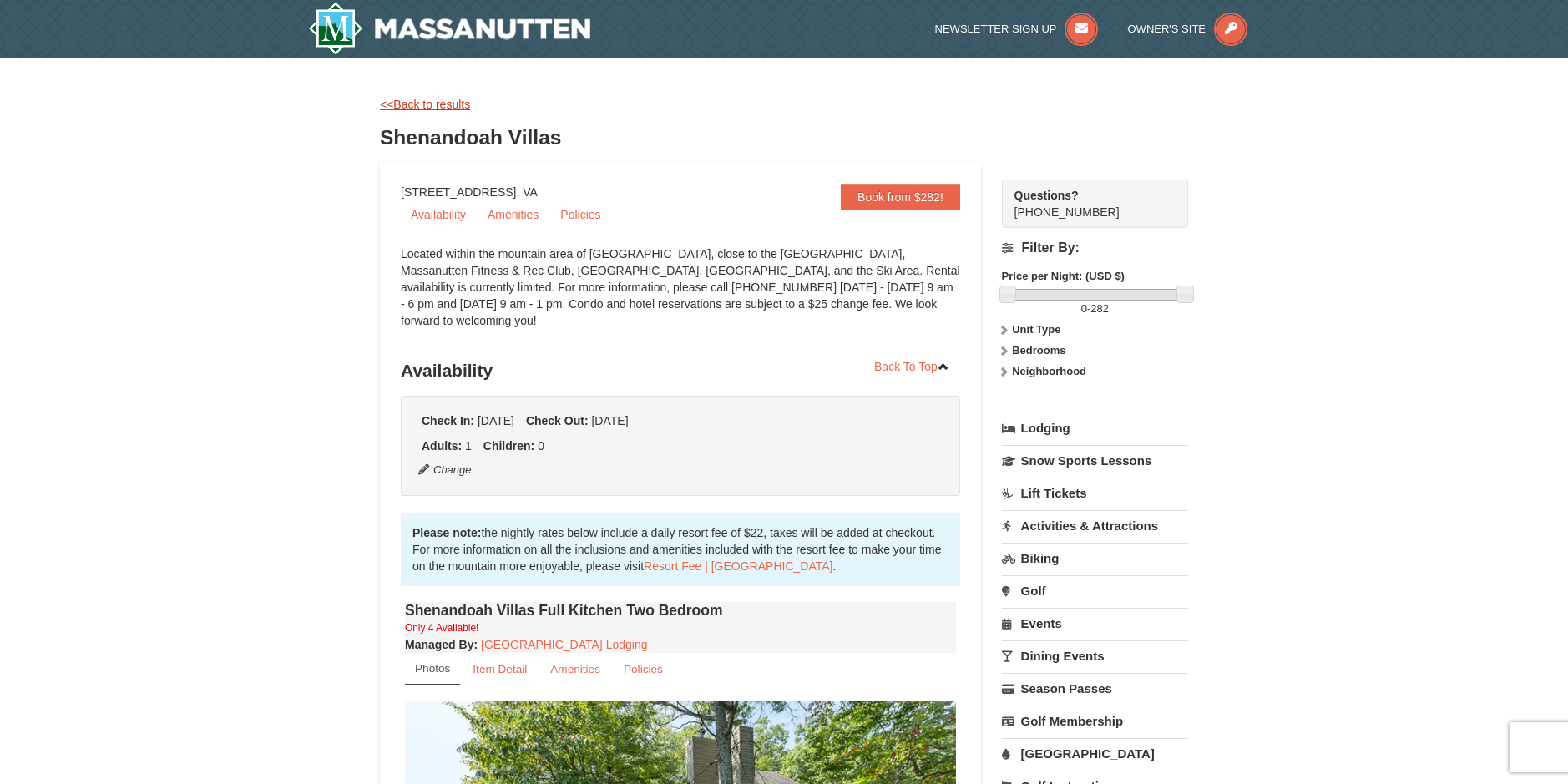
click at [430, 107] on link "<<Back to results" at bounding box center [425, 104] width 90 height 13
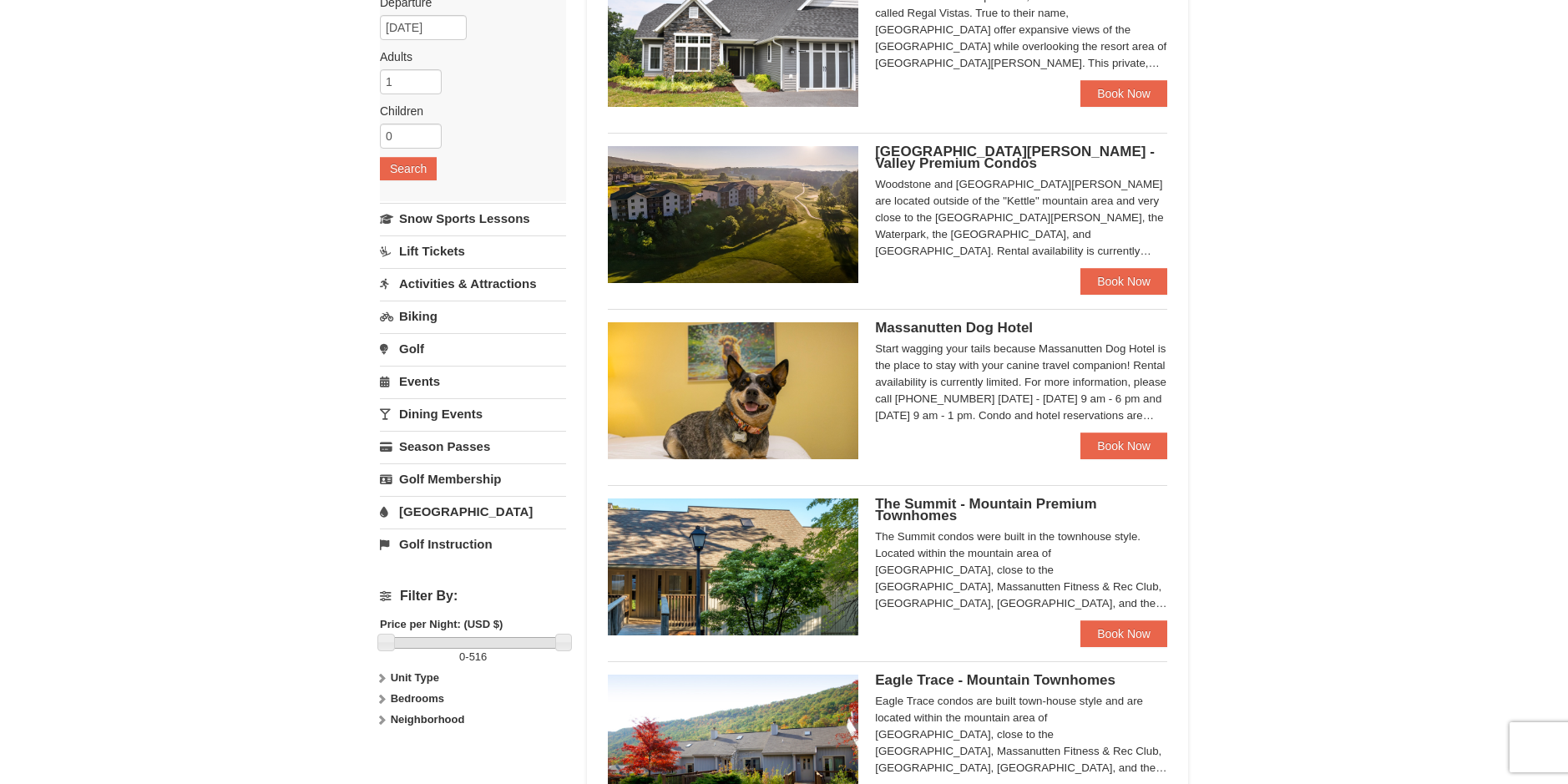
scroll to position [167, 0]
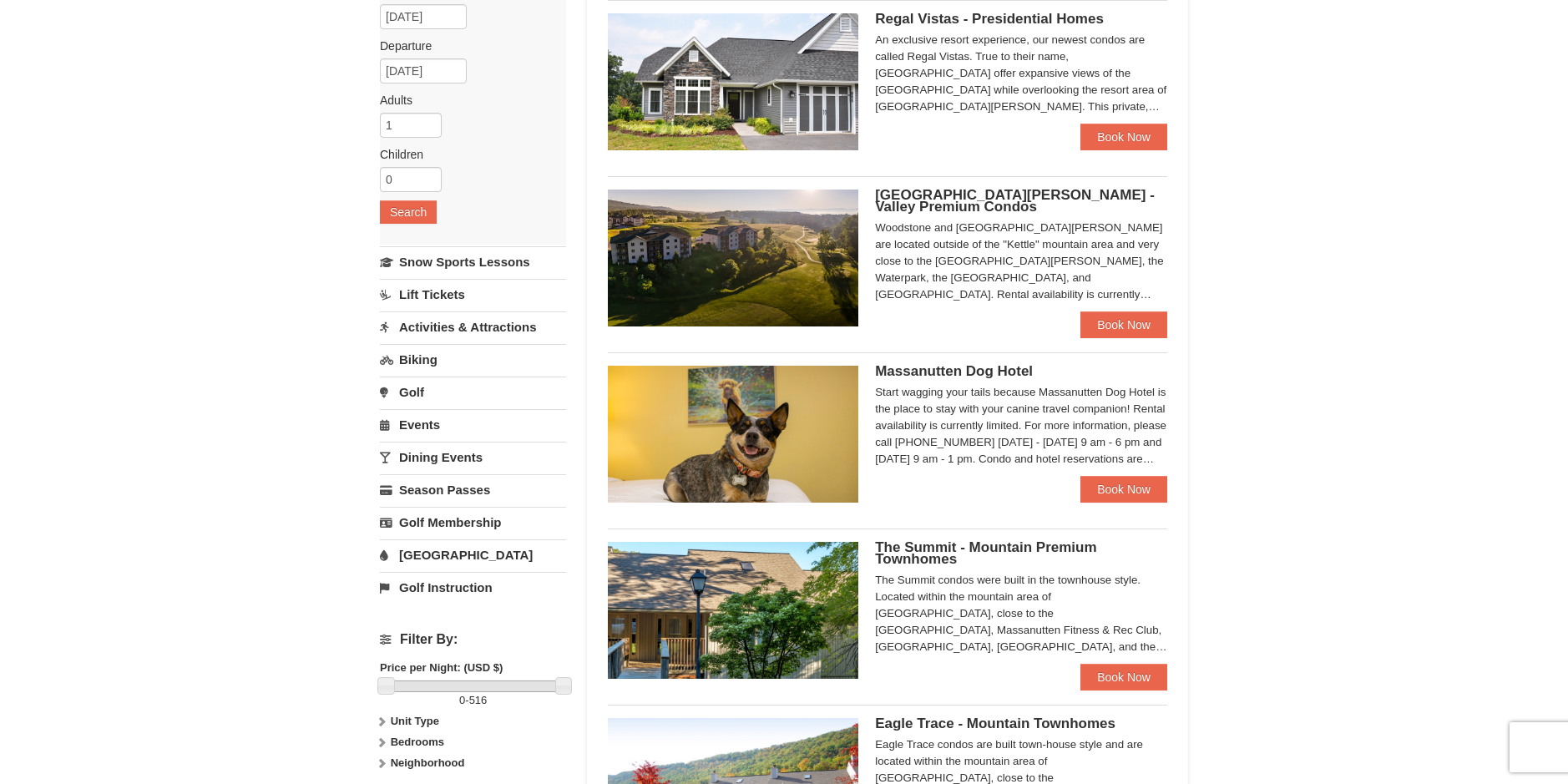
click at [735, 248] on img at bounding box center [732, 258] width 250 height 137
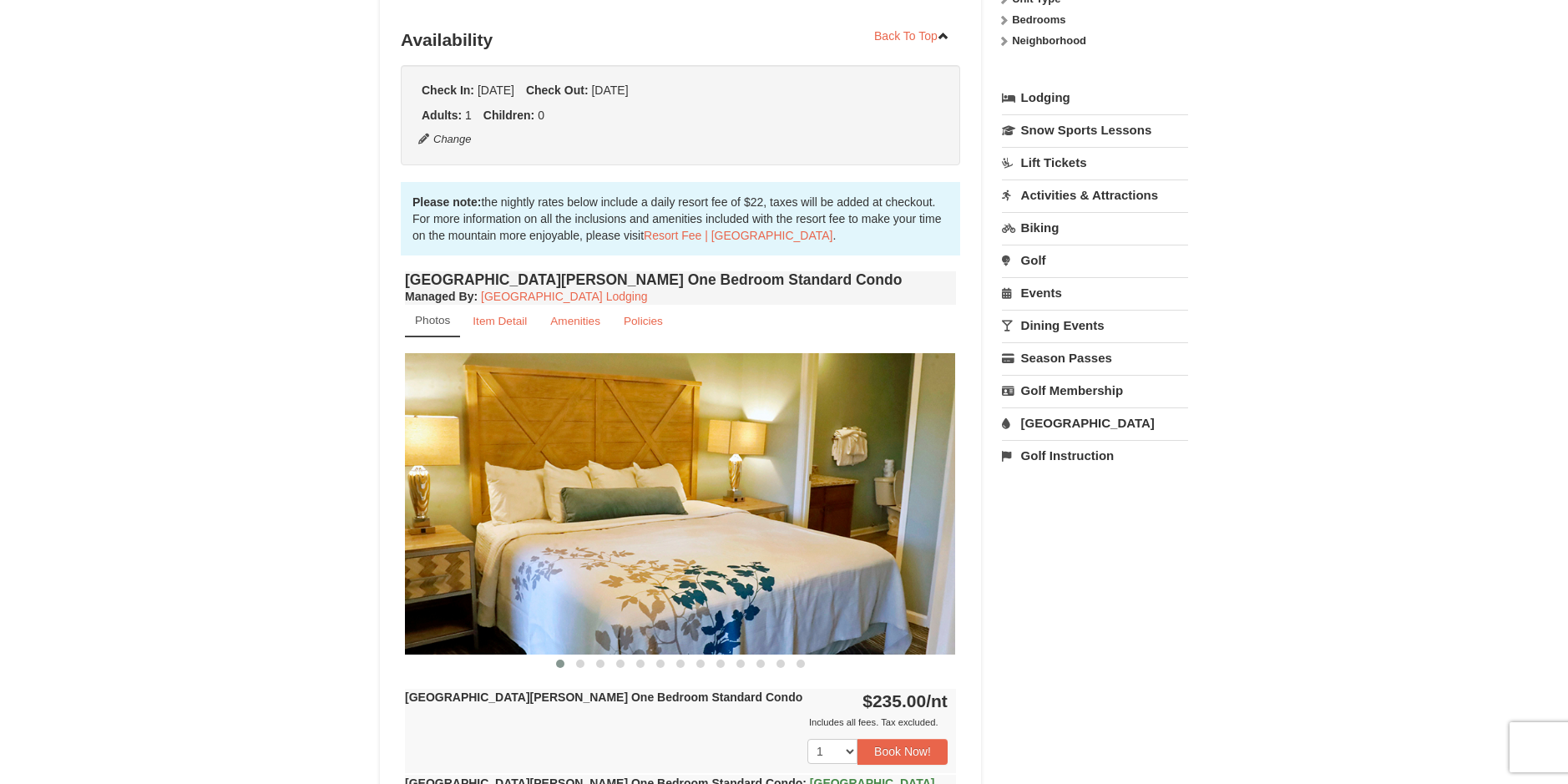
scroll to position [418, 0]
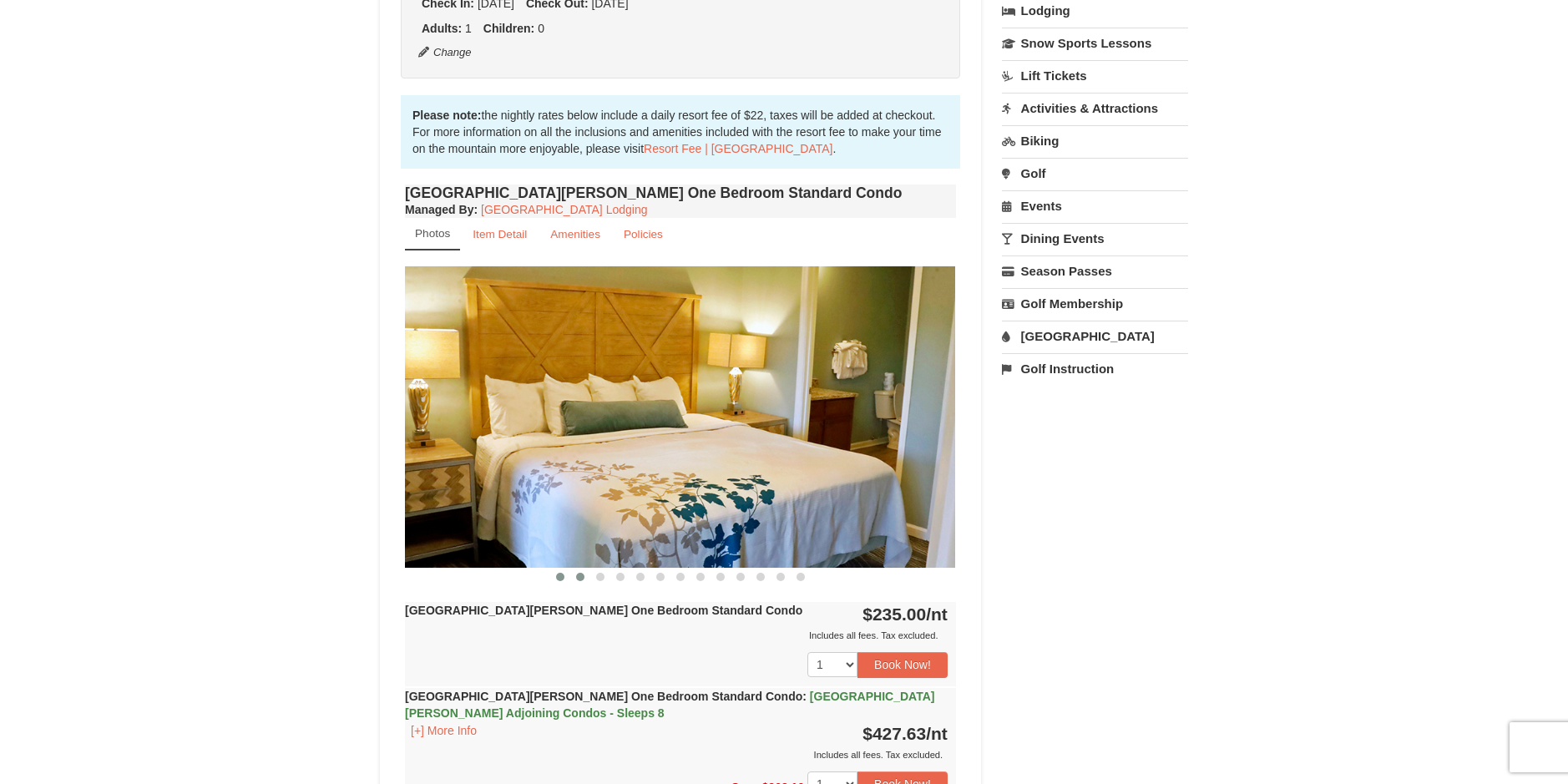
click at [585, 584] on button at bounding box center [580, 577] width 20 height 17
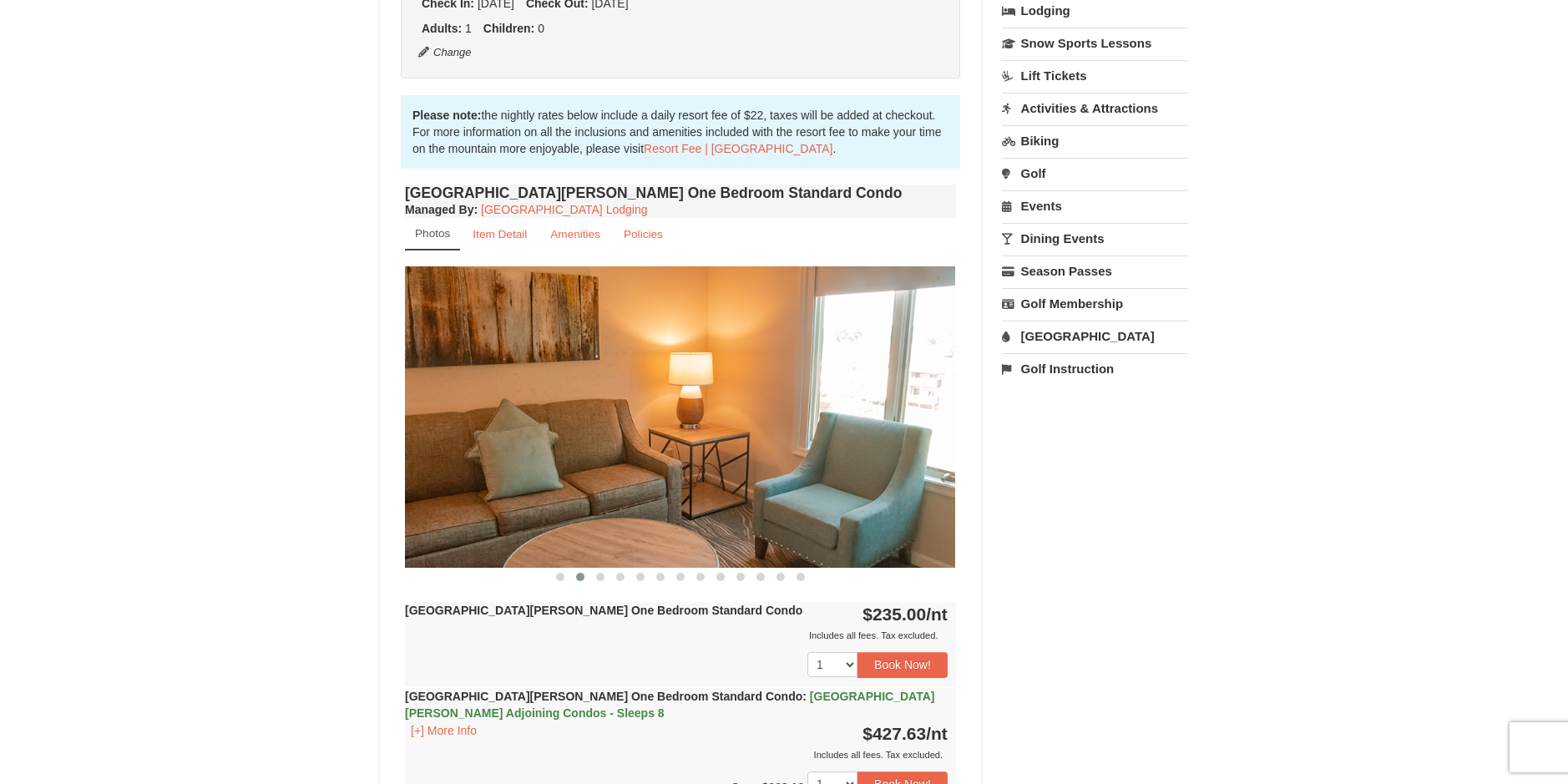
click at [585, 584] on button at bounding box center [580, 577] width 20 height 17
click at [596, 584] on button at bounding box center [599, 577] width 20 height 17
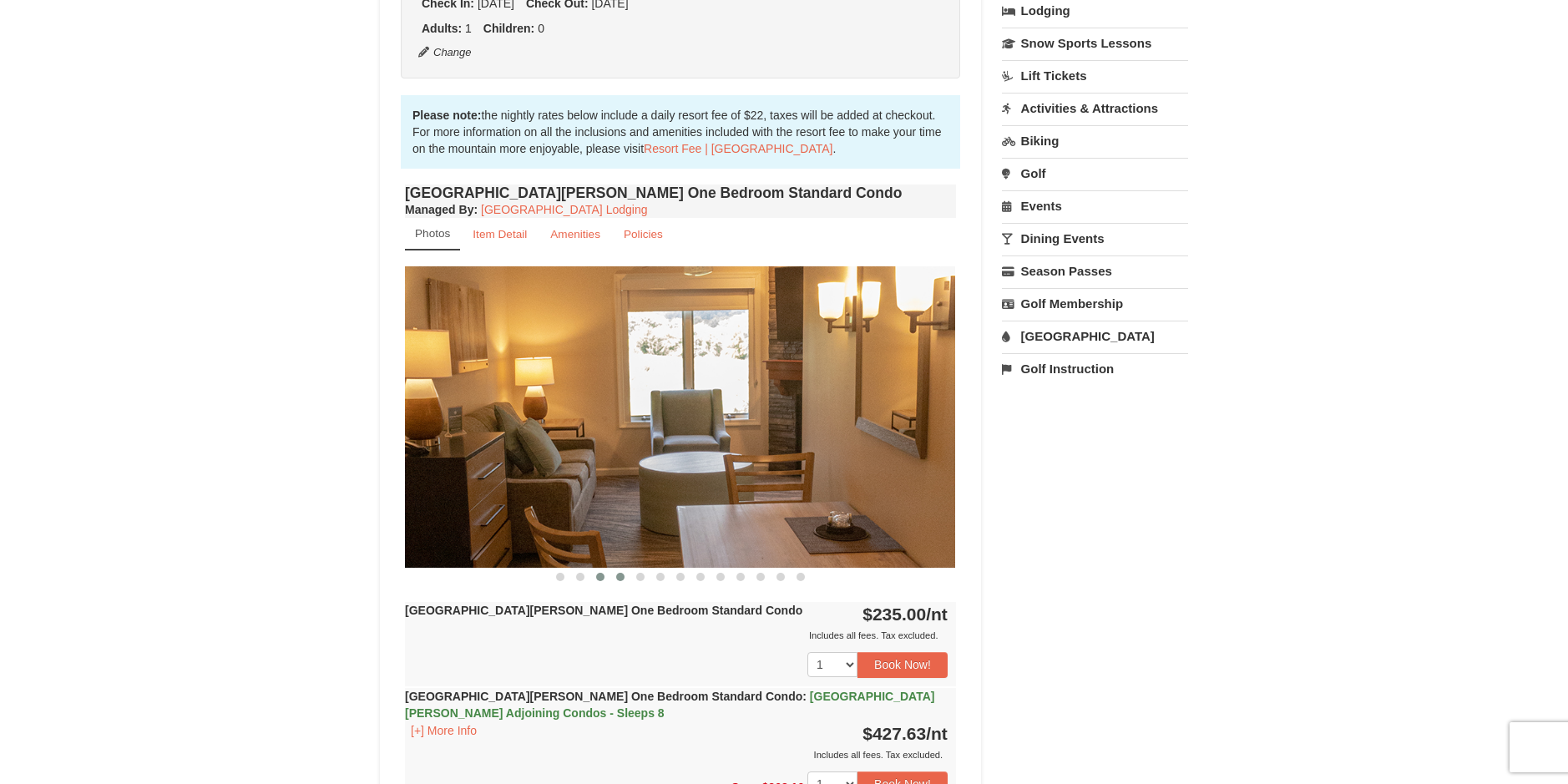
click at [625, 583] on button at bounding box center [620, 577] width 20 height 17
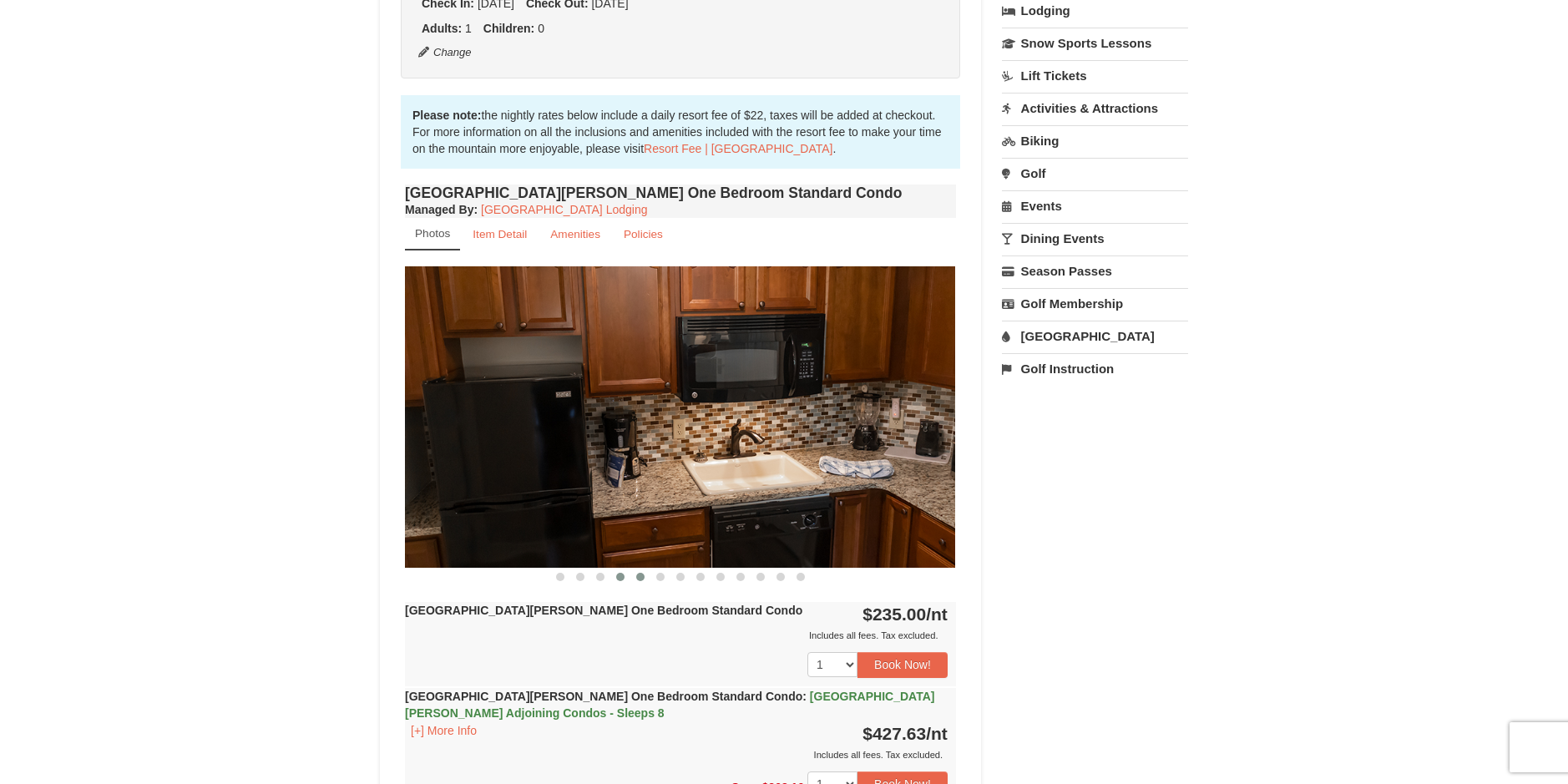
click at [643, 583] on button at bounding box center [640, 577] width 20 height 17
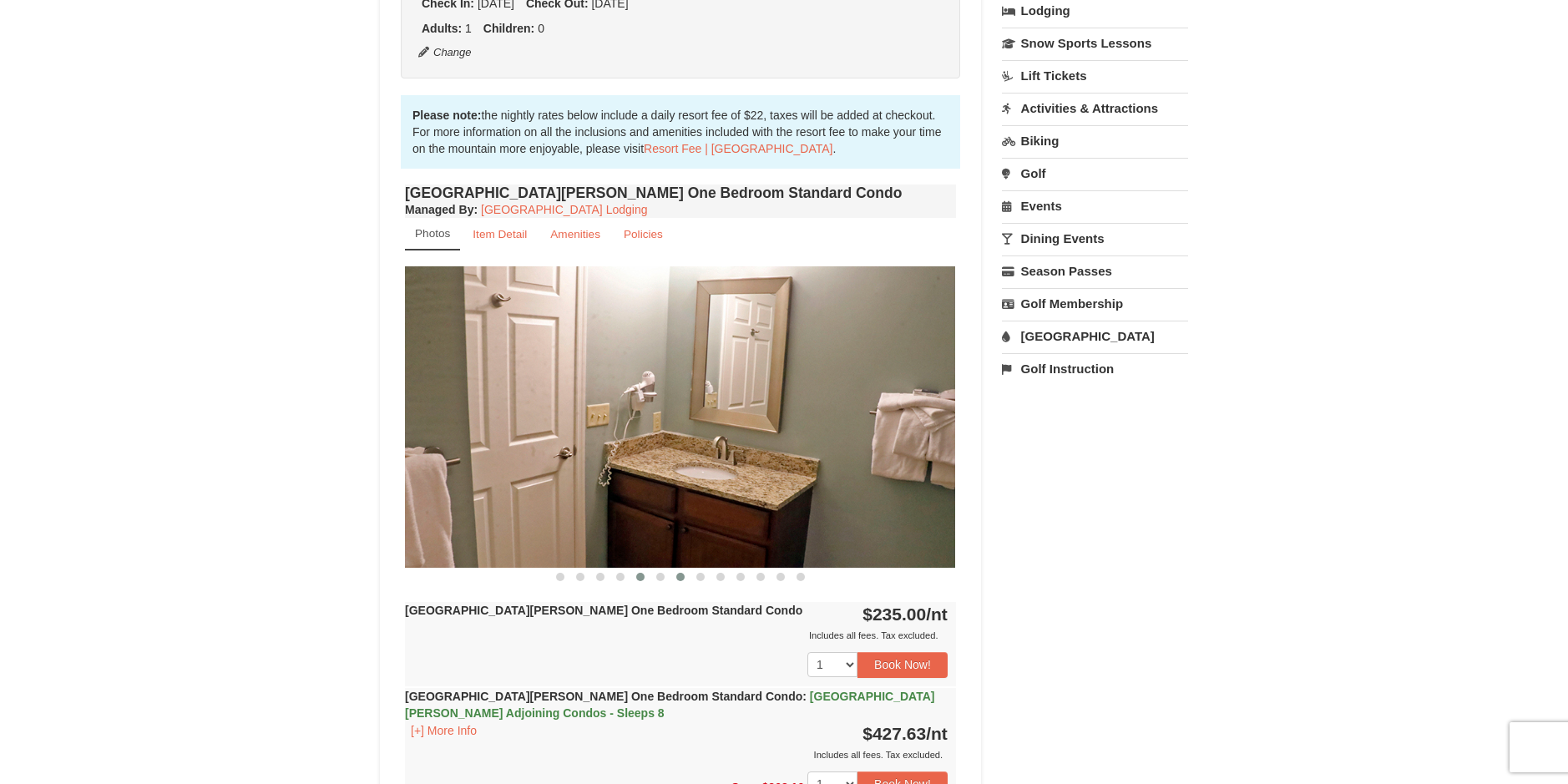
click at [688, 582] on button at bounding box center [680, 577] width 20 height 17
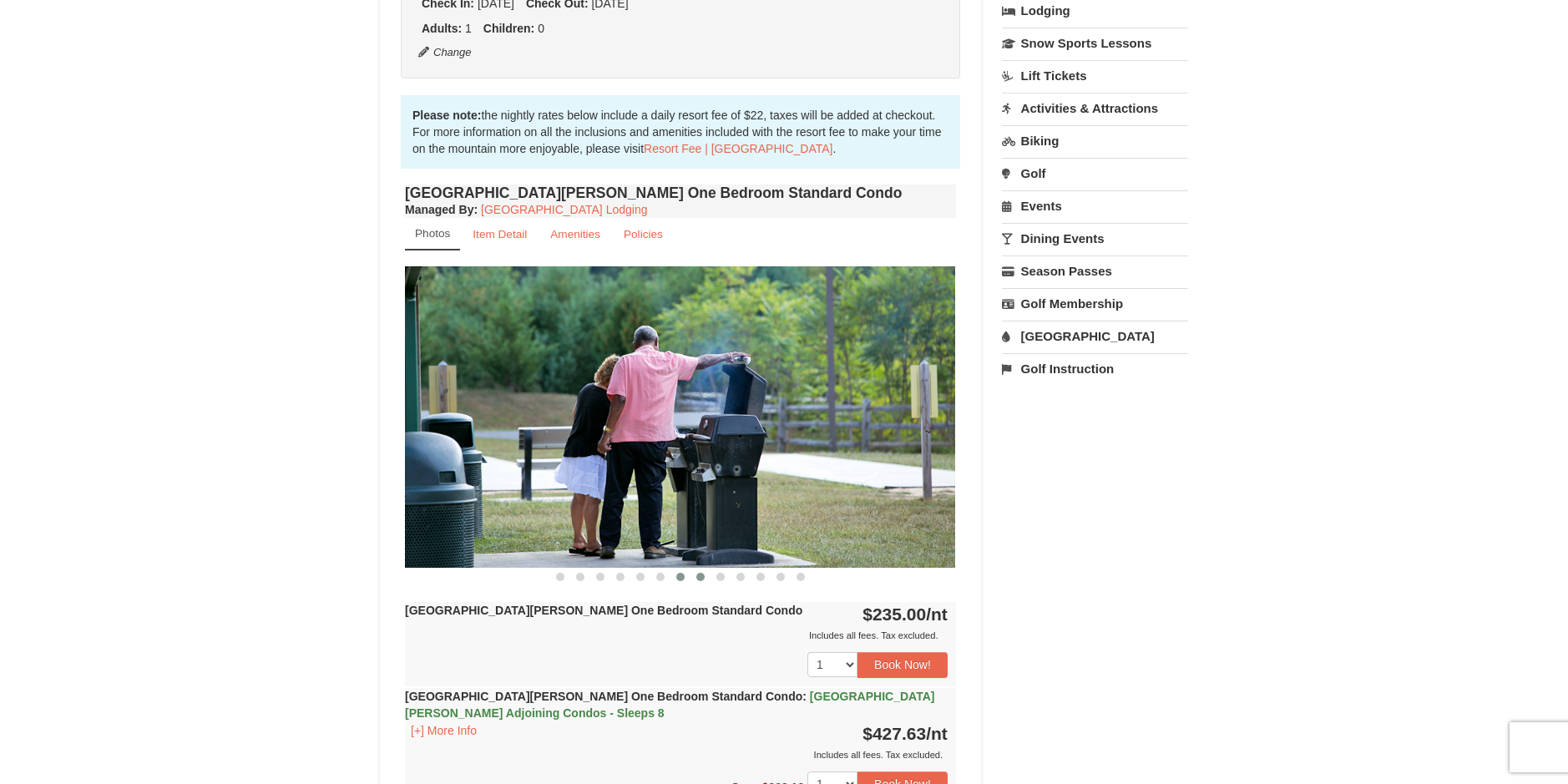
click at [697, 578] on span at bounding box center [700, 576] width 8 height 8
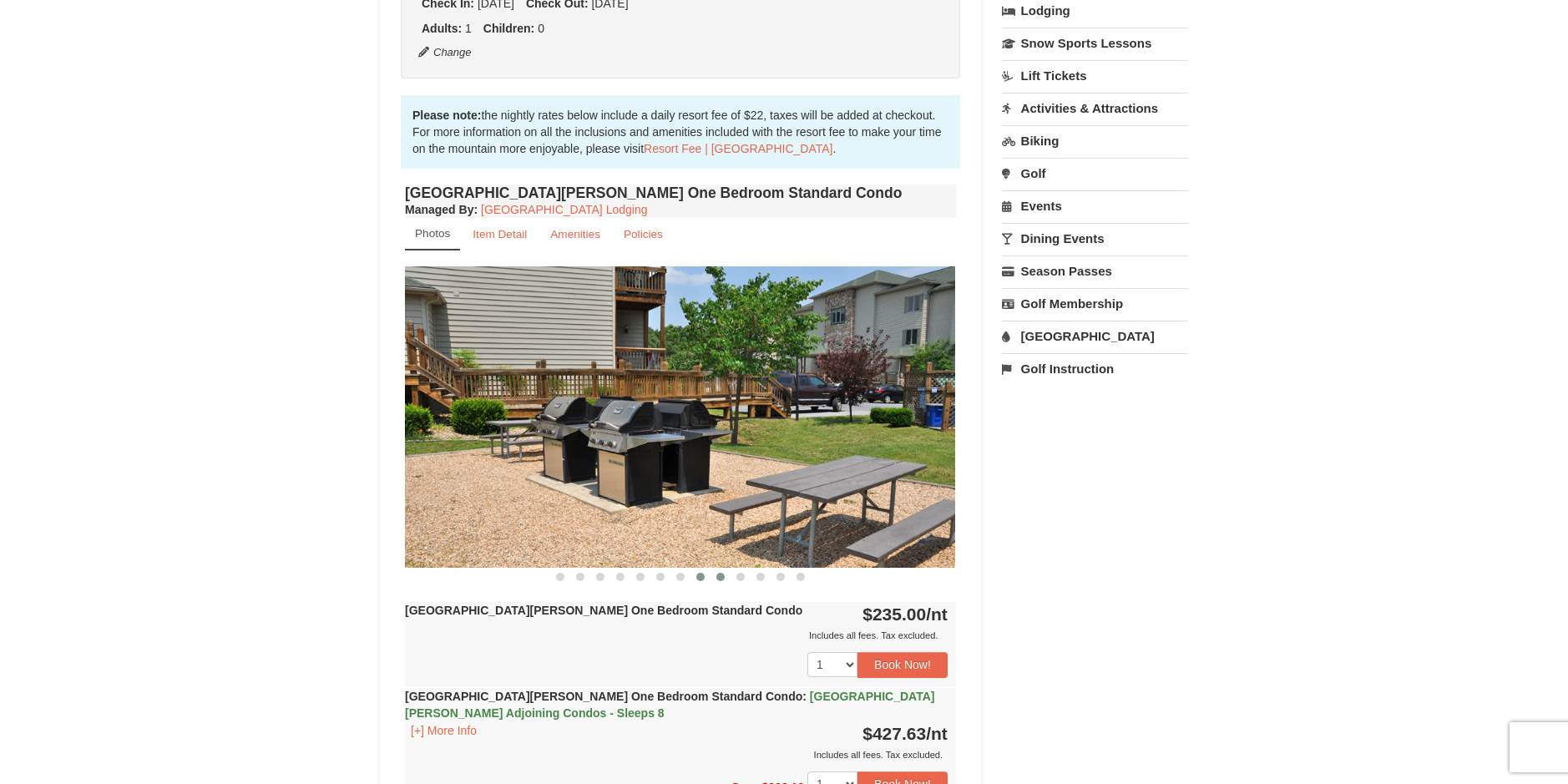
click at [726, 577] on button at bounding box center [719, 577] width 20 height 17
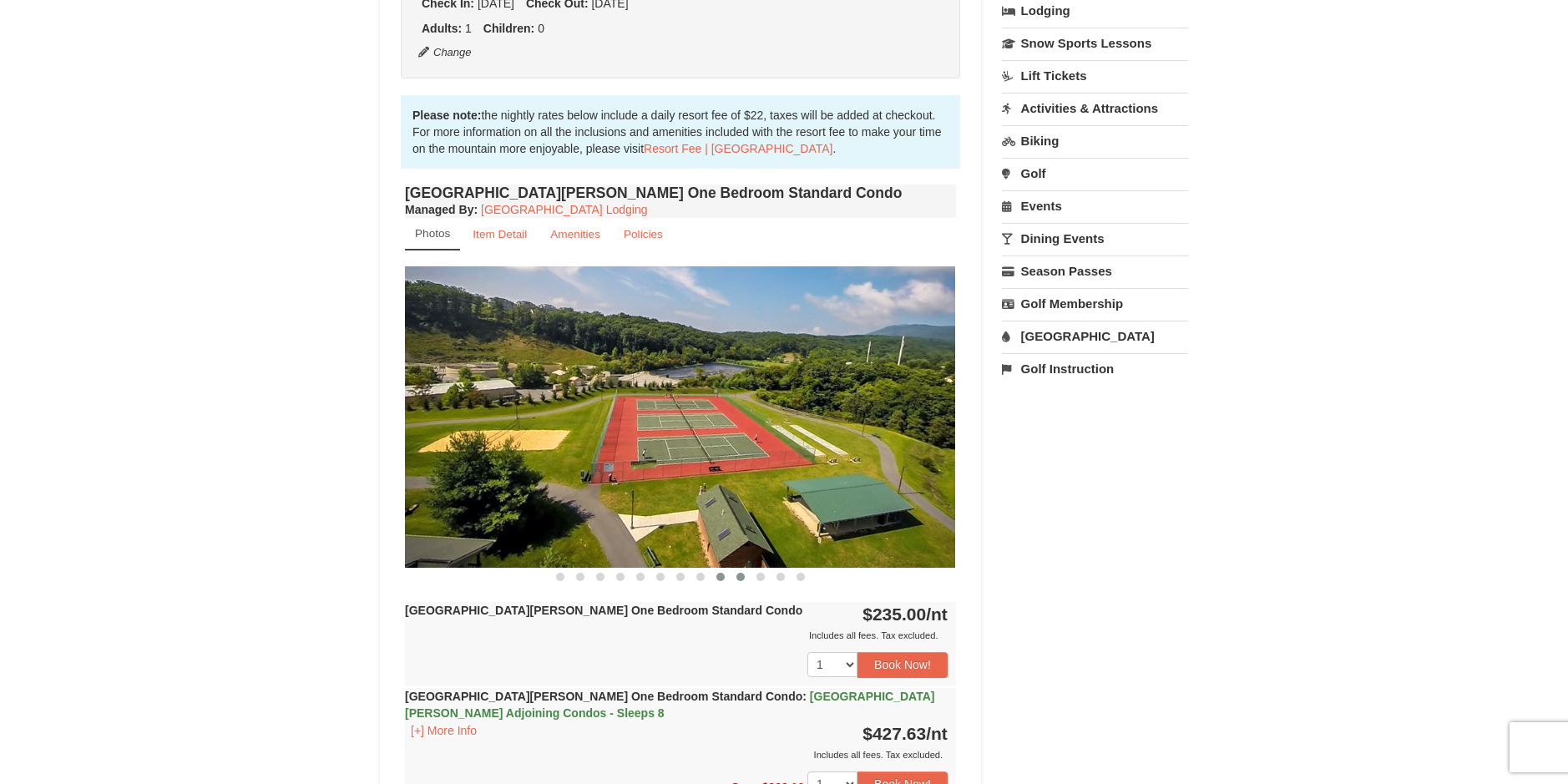
click at [741, 575] on span at bounding box center [740, 576] width 8 height 8
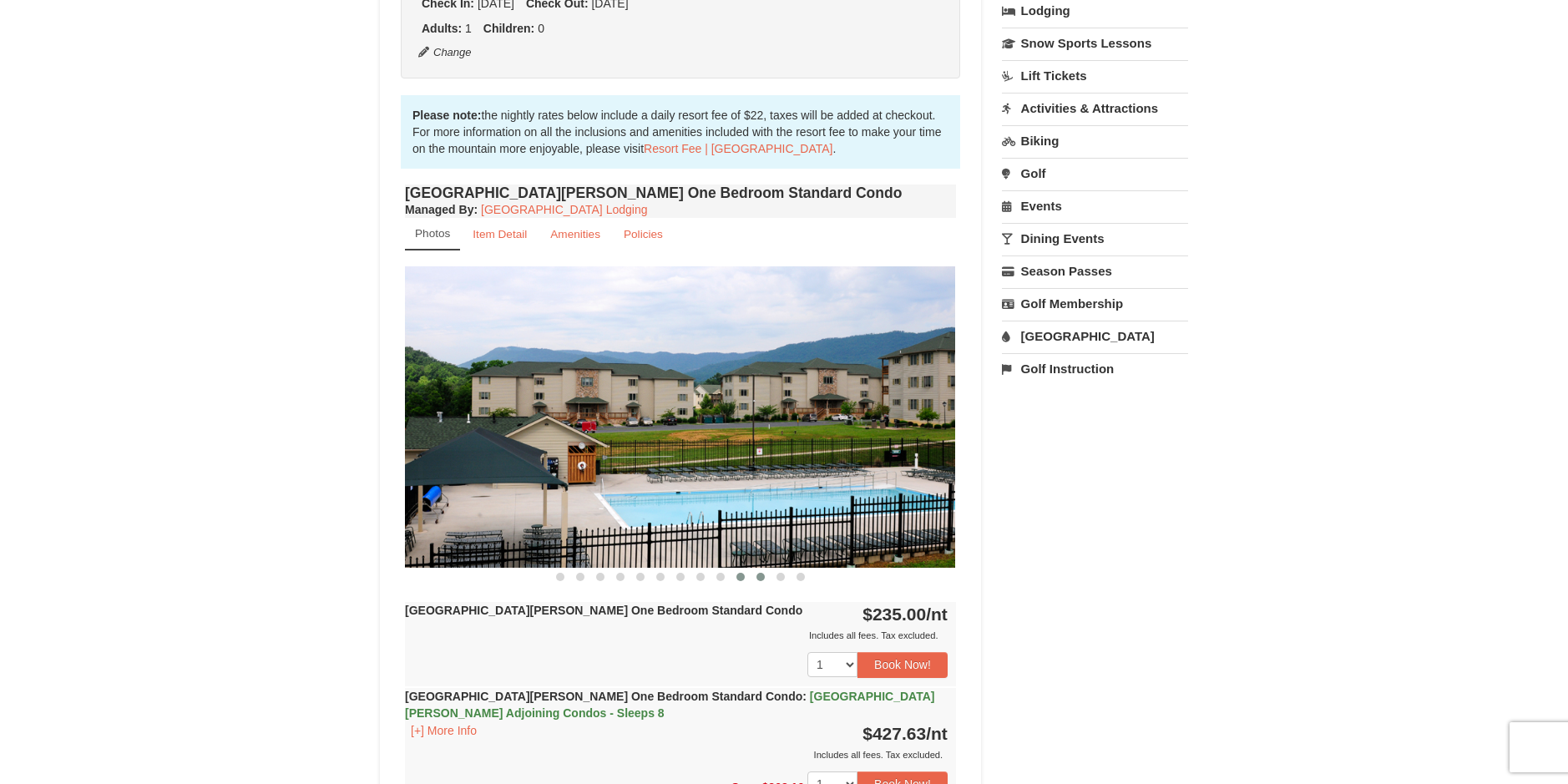
click at [765, 576] on button at bounding box center [760, 577] width 20 height 17
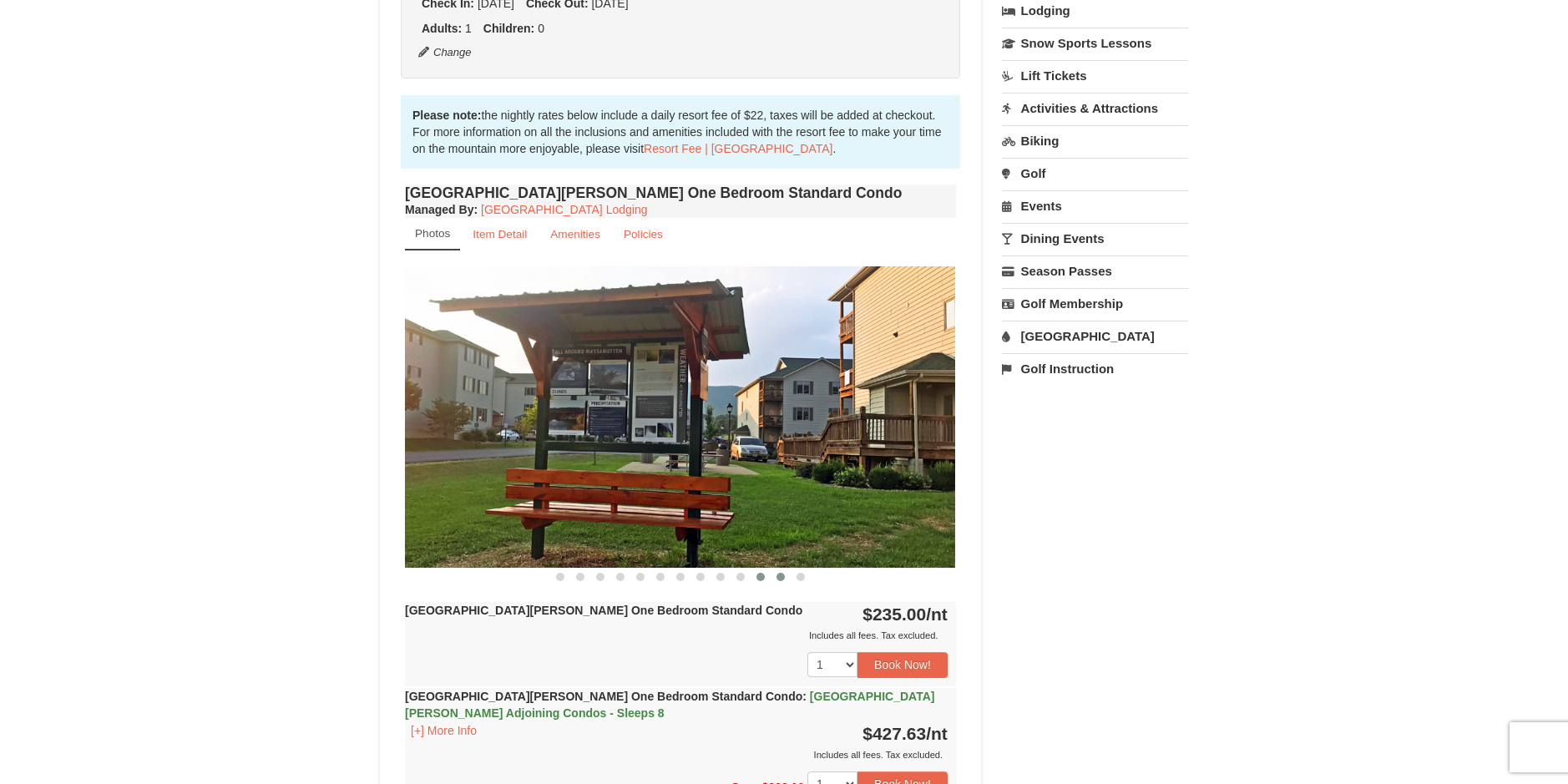
click at [780, 578] on span at bounding box center [780, 576] width 8 height 8
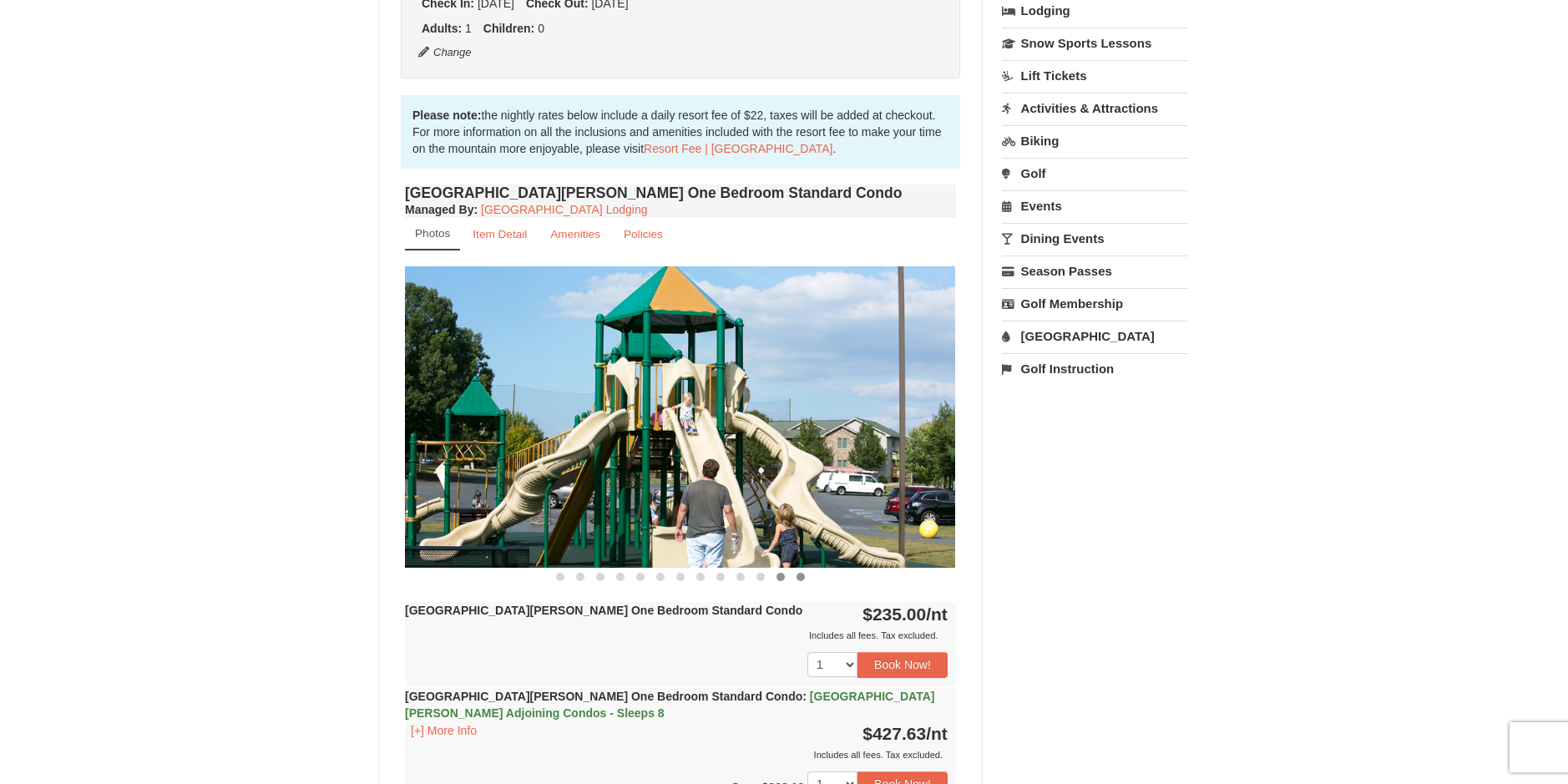
click at [799, 578] on span at bounding box center [800, 576] width 8 height 8
click at [797, 579] on span at bounding box center [800, 576] width 8 height 8
